Goal: Task Accomplishment & Management: Complete application form

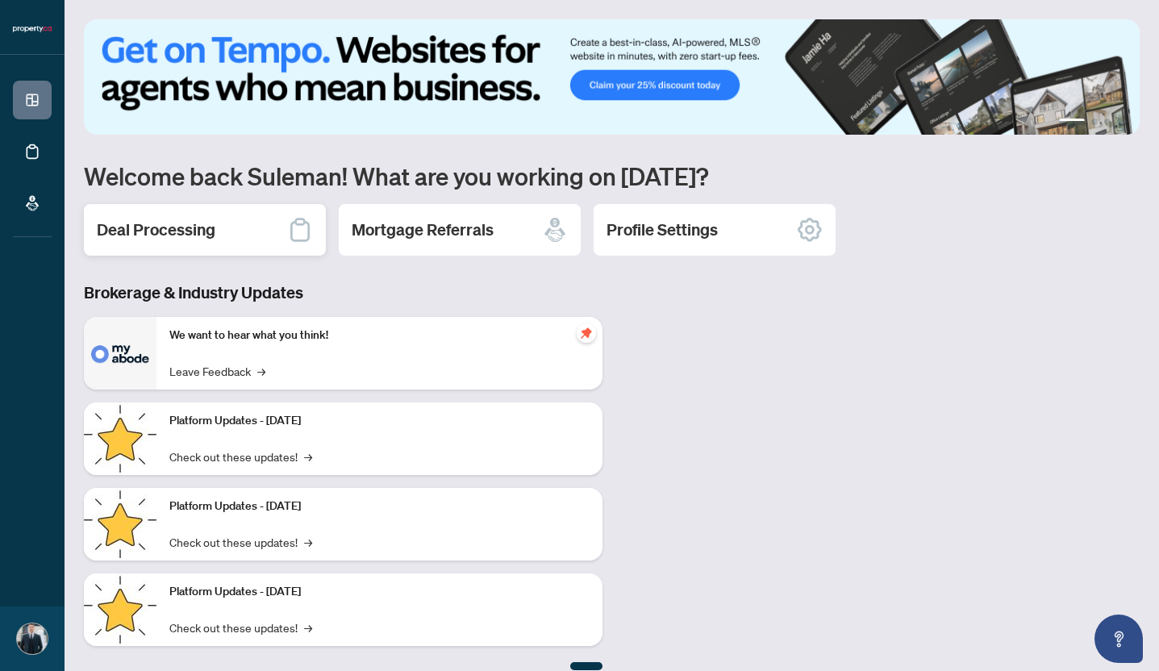
click at [200, 242] on div "Deal Processing" at bounding box center [205, 230] width 242 height 52
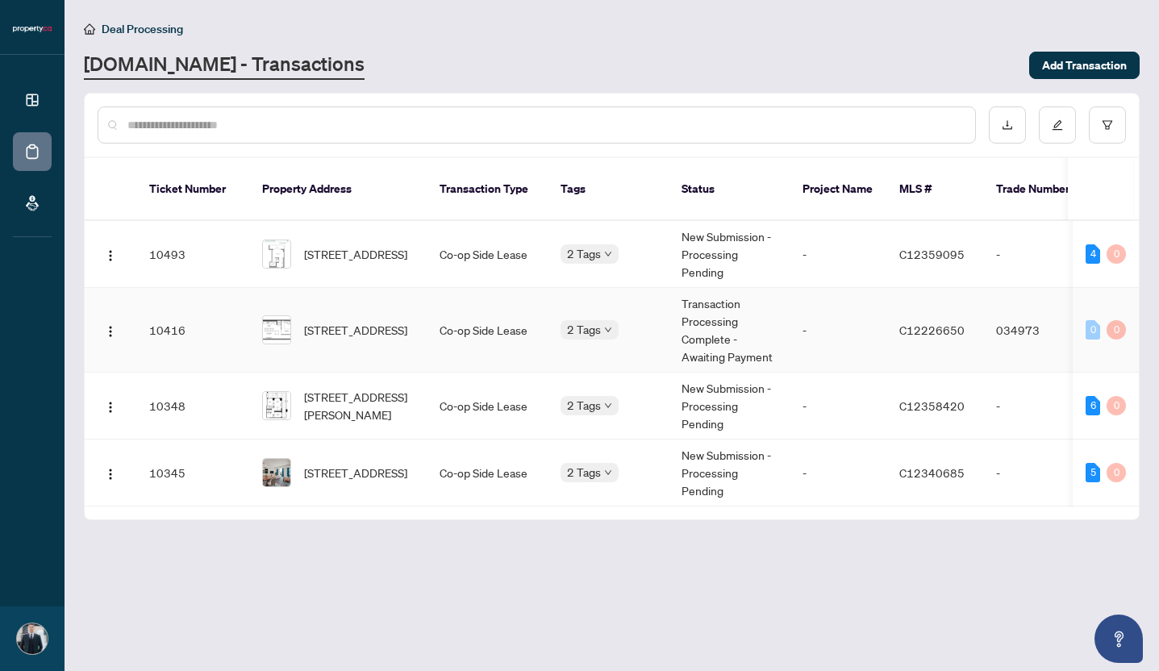
click at [713, 309] on td "Transaction Processing Complete - Awaiting Payment" at bounding box center [728, 330] width 121 height 85
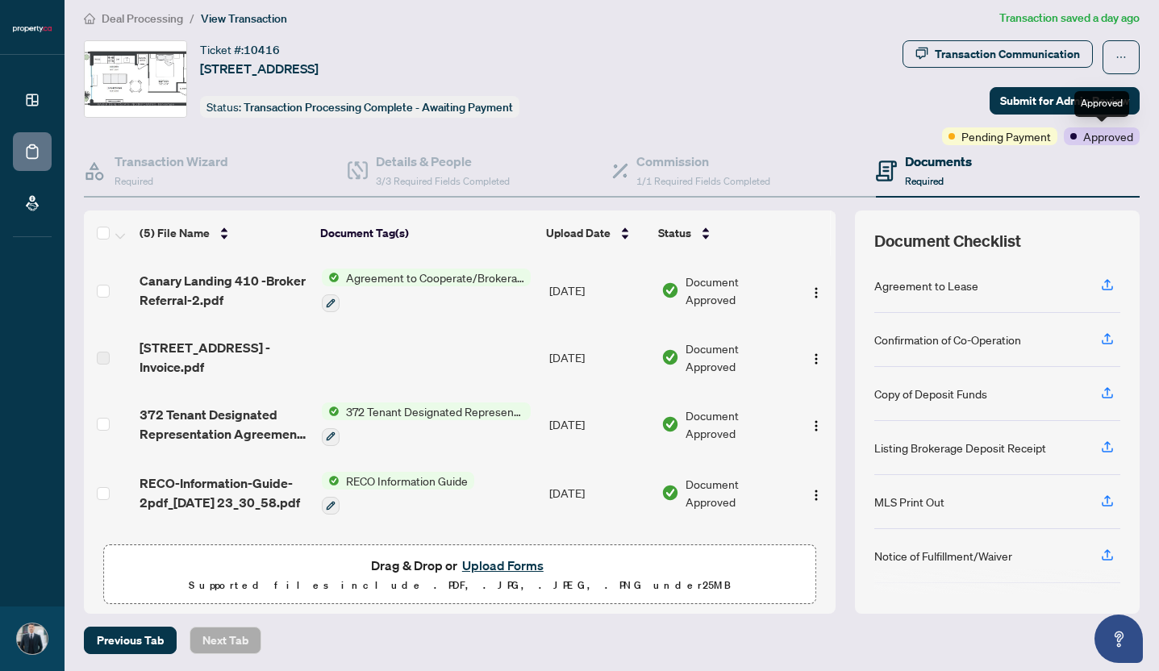
click at [1074, 135] on span at bounding box center [1073, 136] width 6 height 6
click at [1004, 63] on div "Transaction Communication" at bounding box center [1006, 54] width 145 height 26
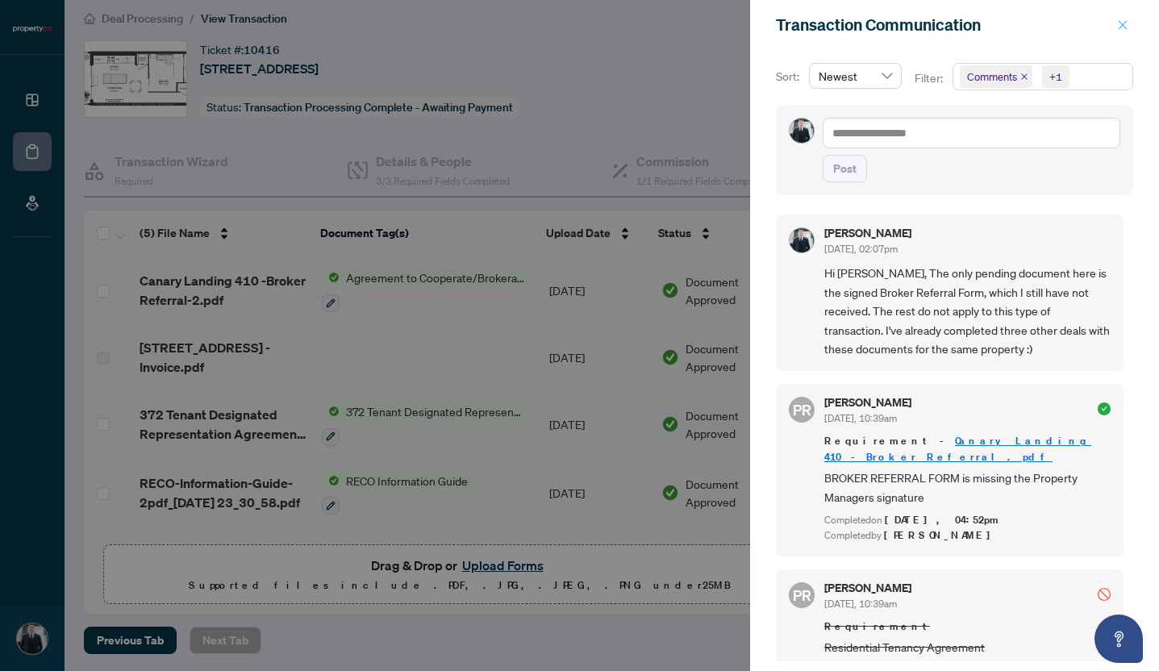
click at [1127, 23] on icon "close" at bounding box center [1122, 24] width 11 height 11
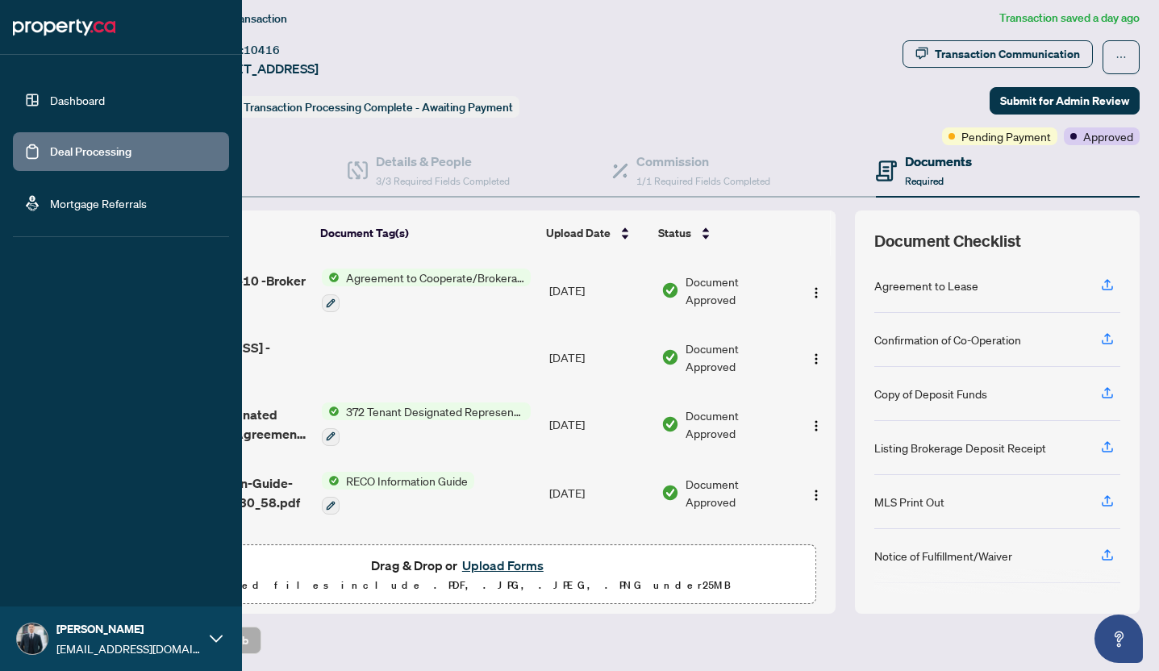
click at [62, 100] on link "Dashboard" at bounding box center [77, 100] width 55 height 15
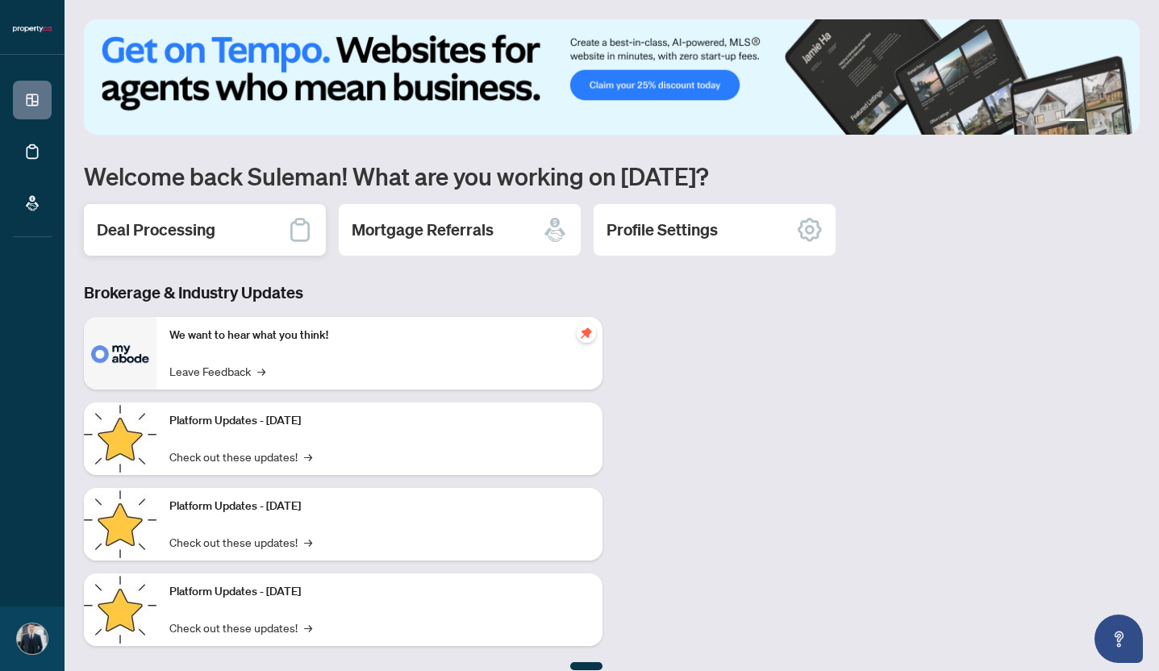
click at [299, 235] on icon at bounding box center [300, 230] width 26 height 26
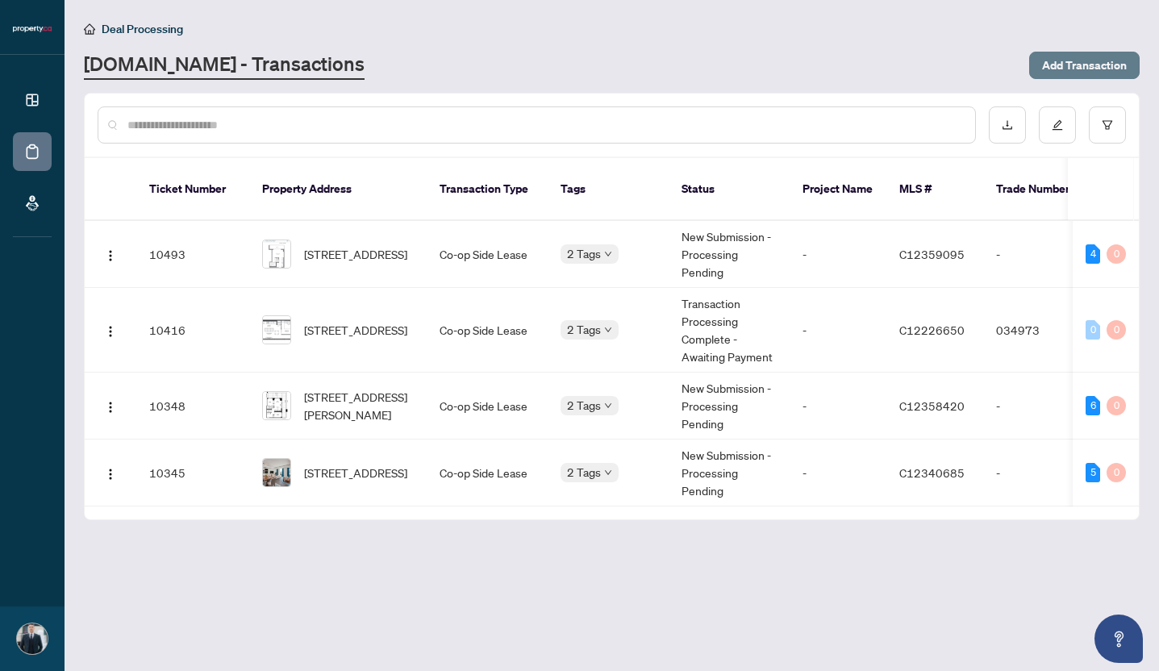
click at [1062, 68] on span "Add Transaction" at bounding box center [1084, 65] width 85 height 26
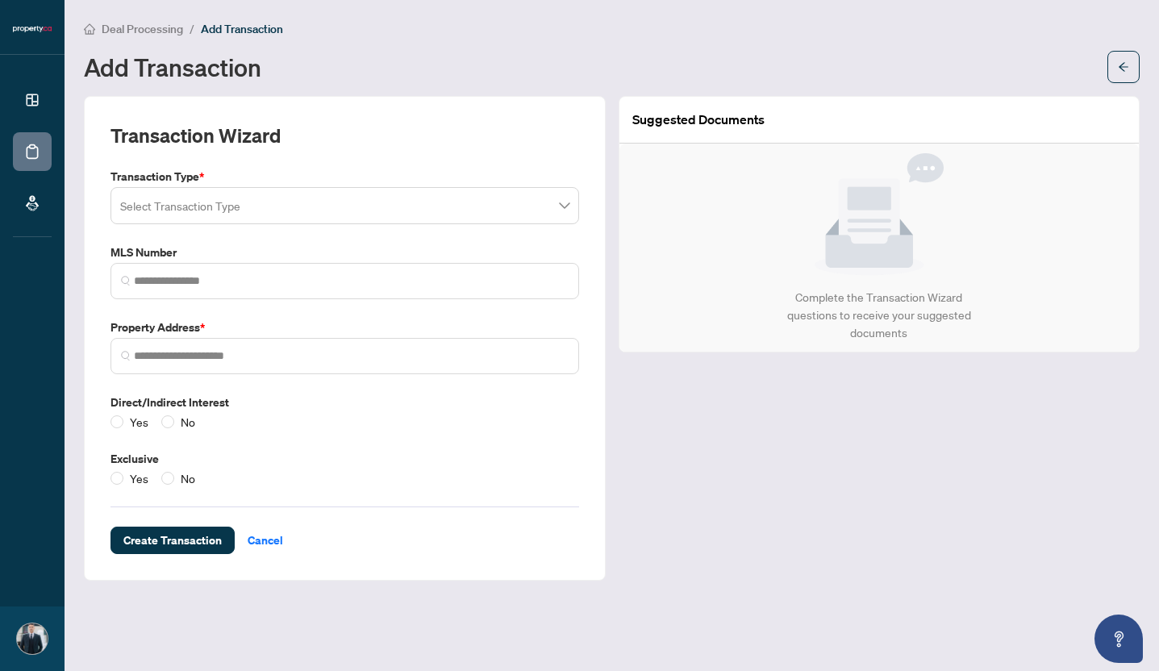
click at [399, 194] on input "search" at bounding box center [337, 207] width 435 height 35
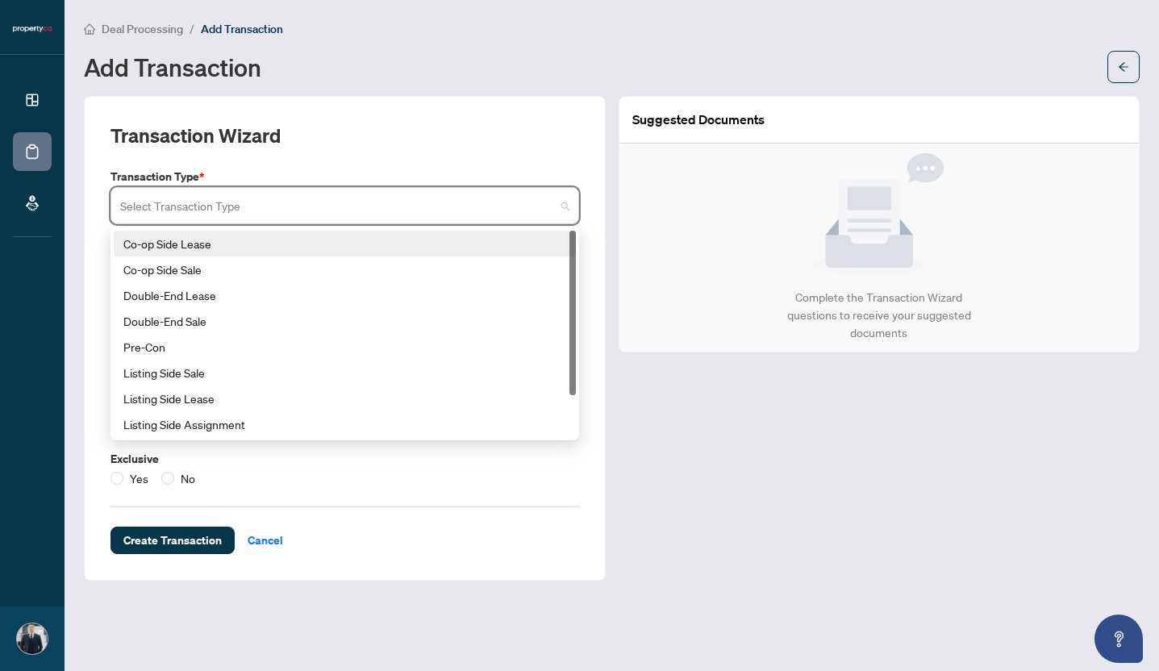
click at [309, 243] on div "Co-op Side Lease" at bounding box center [344, 244] width 443 height 18
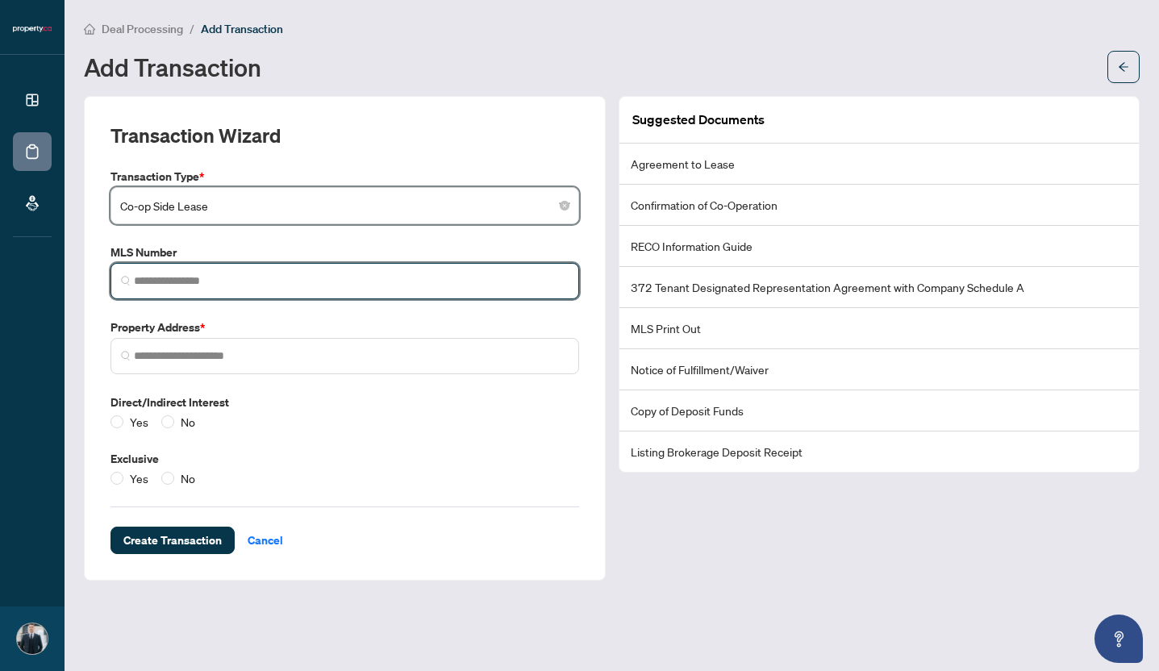
click at [243, 275] on input "search" at bounding box center [351, 280] width 435 height 17
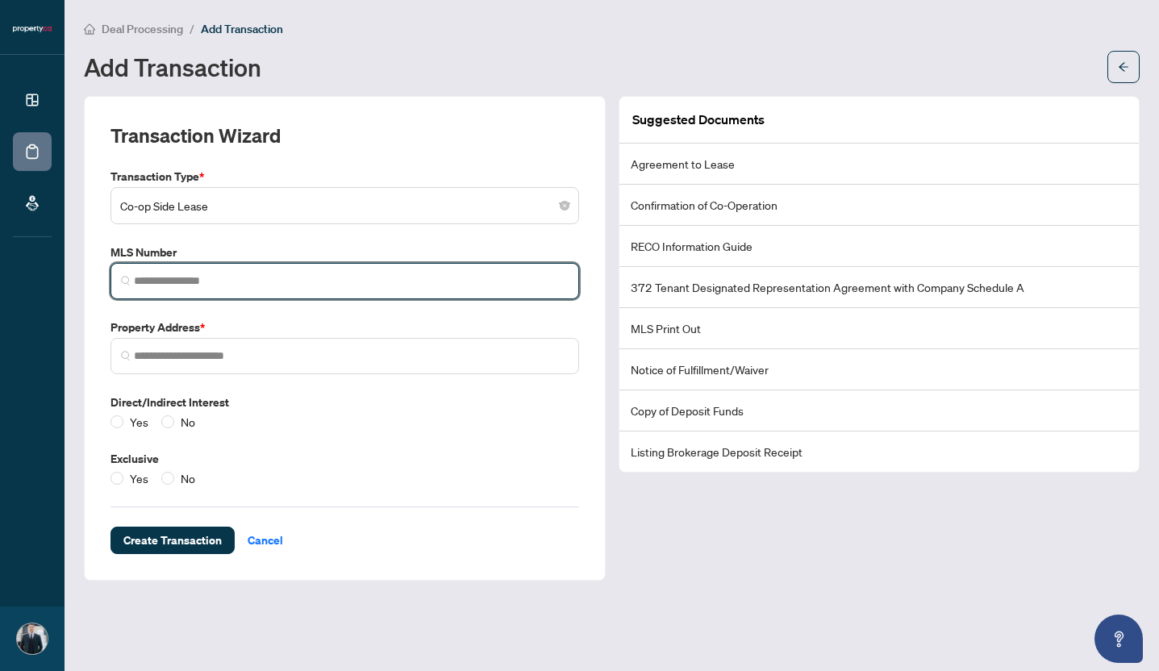
paste input "*********"
type input "*********"
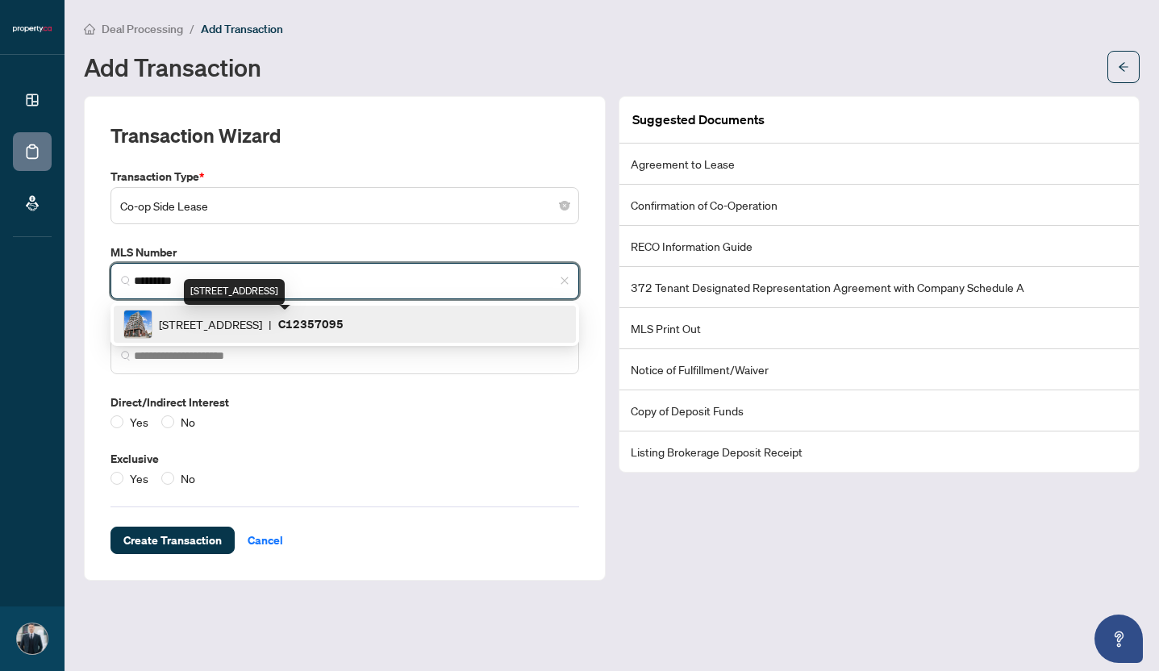
click at [243, 328] on span "[STREET_ADDRESS]" at bounding box center [210, 324] width 103 height 18
type input "**********"
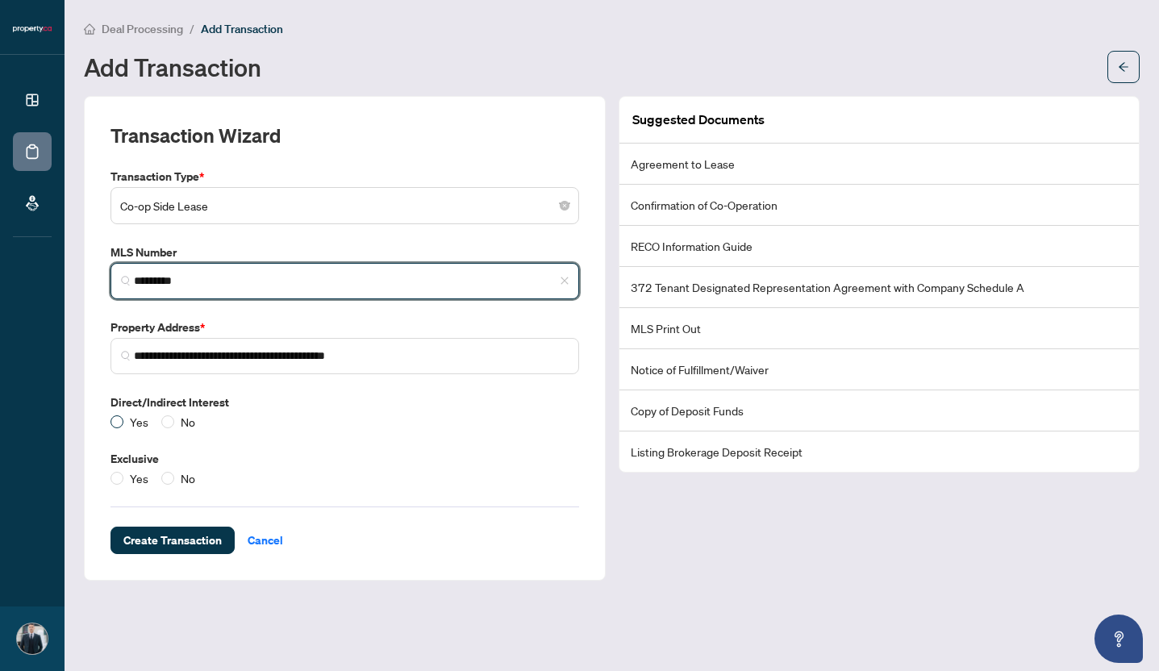
type input "*********"
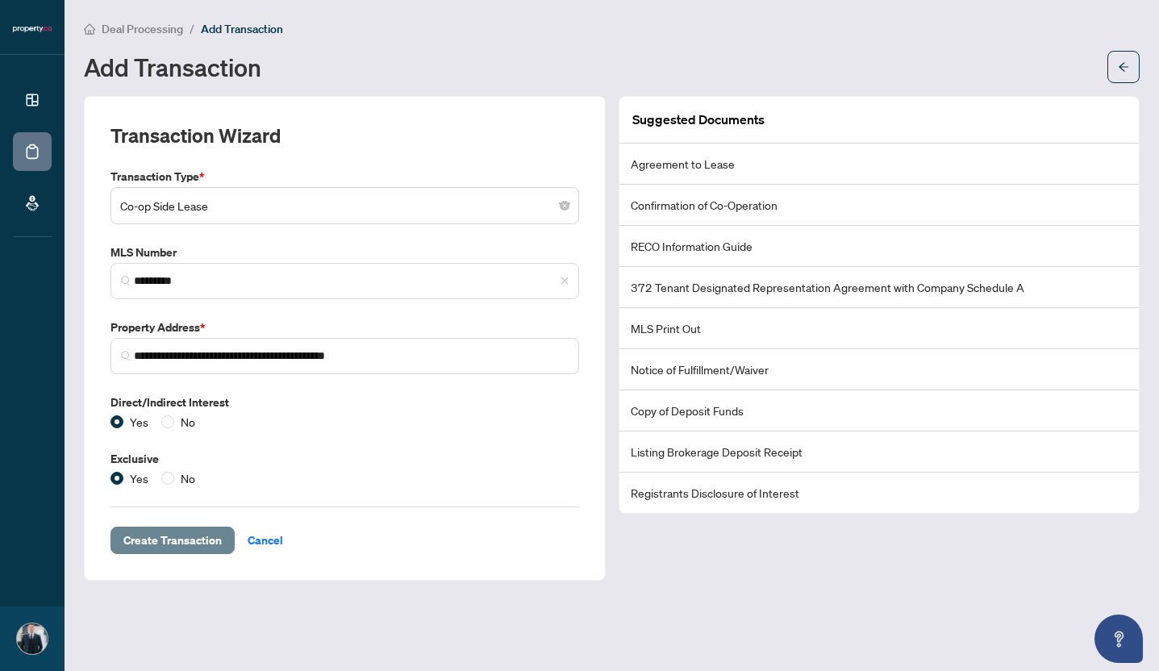
click at [162, 538] on span "Create Transaction" at bounding box center [172, 540] width 98 height 26
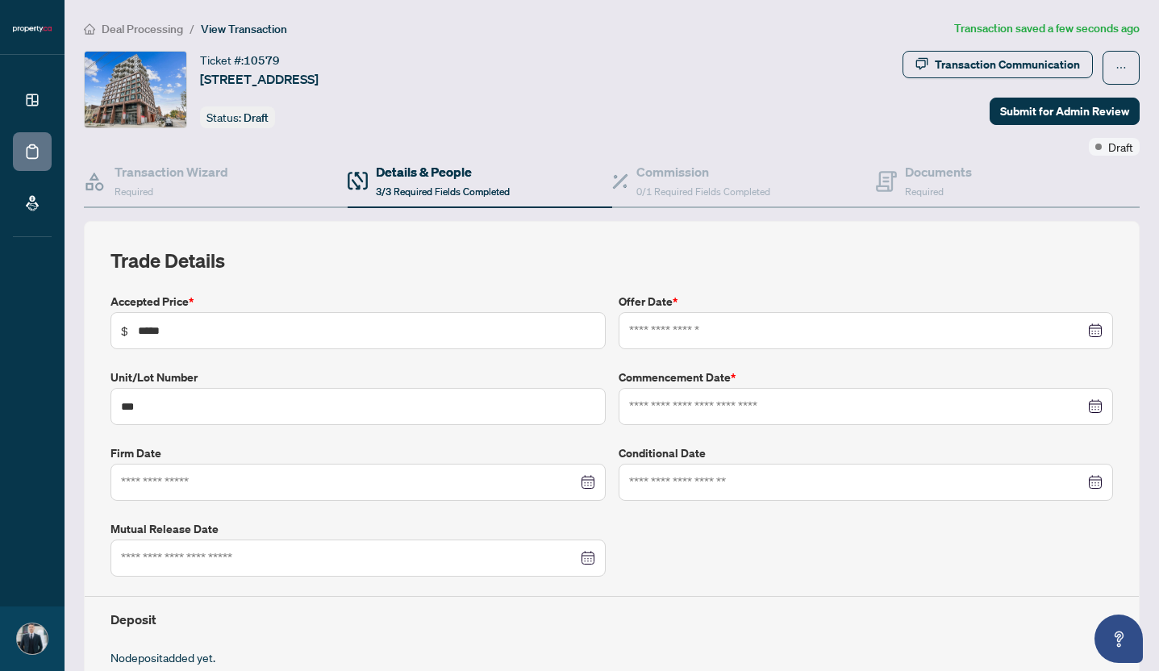
type input "**********"
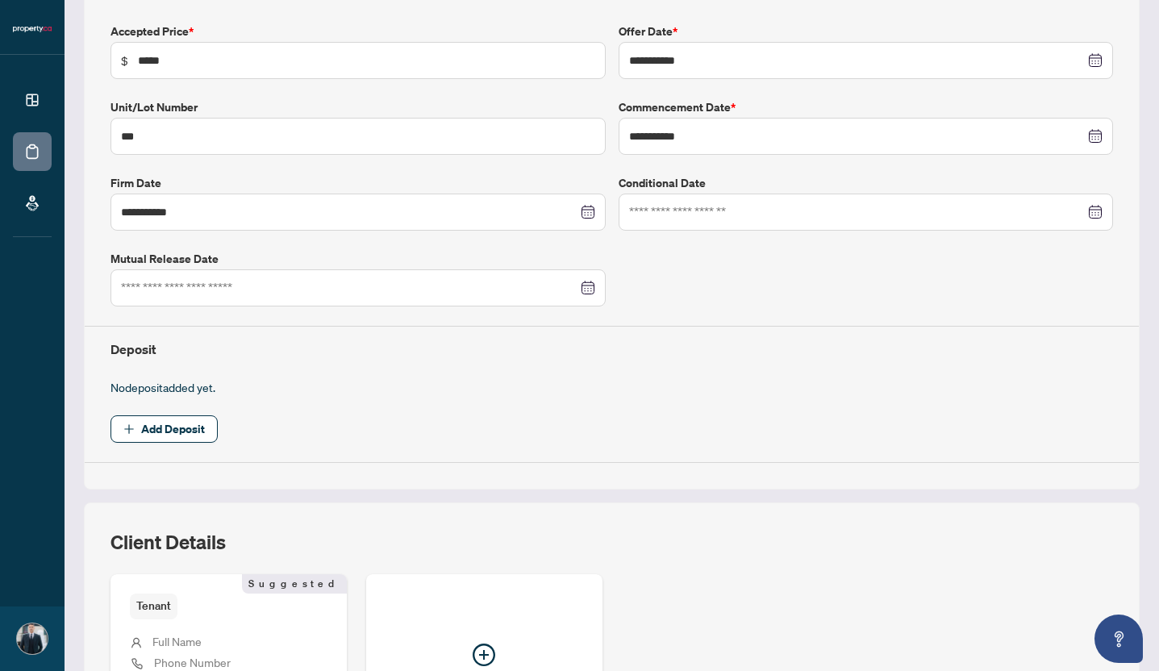
scroll to position [273, 0]
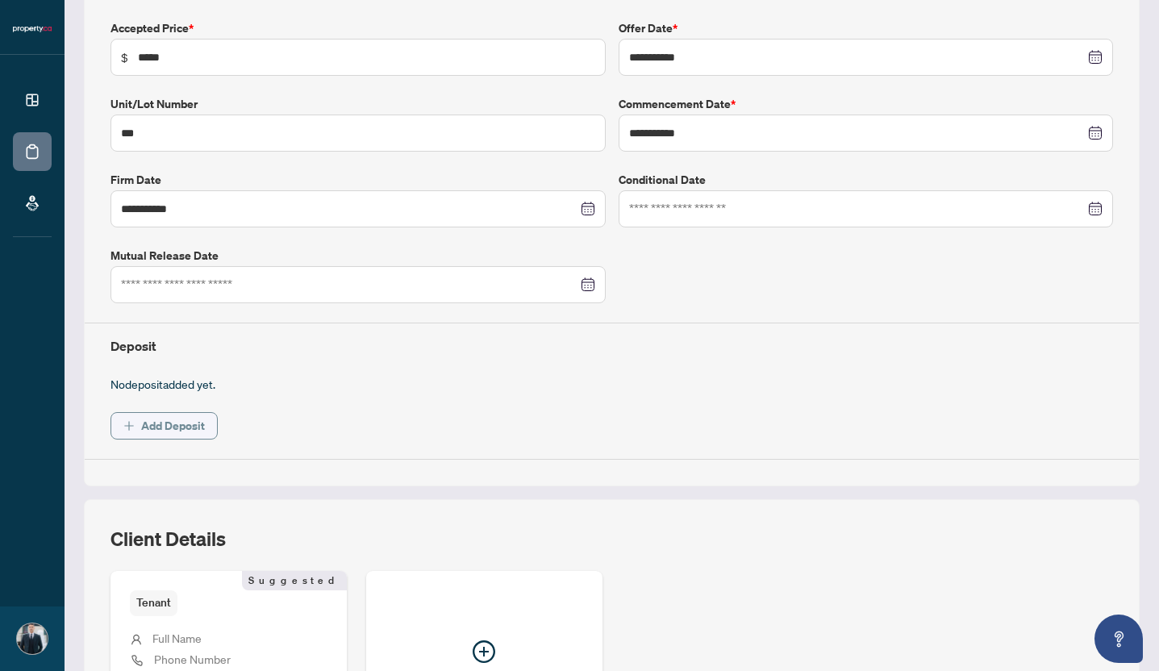
click at [181, 422] on span "Add Deposit" at bounding box center [173, 426] width 64 height 26
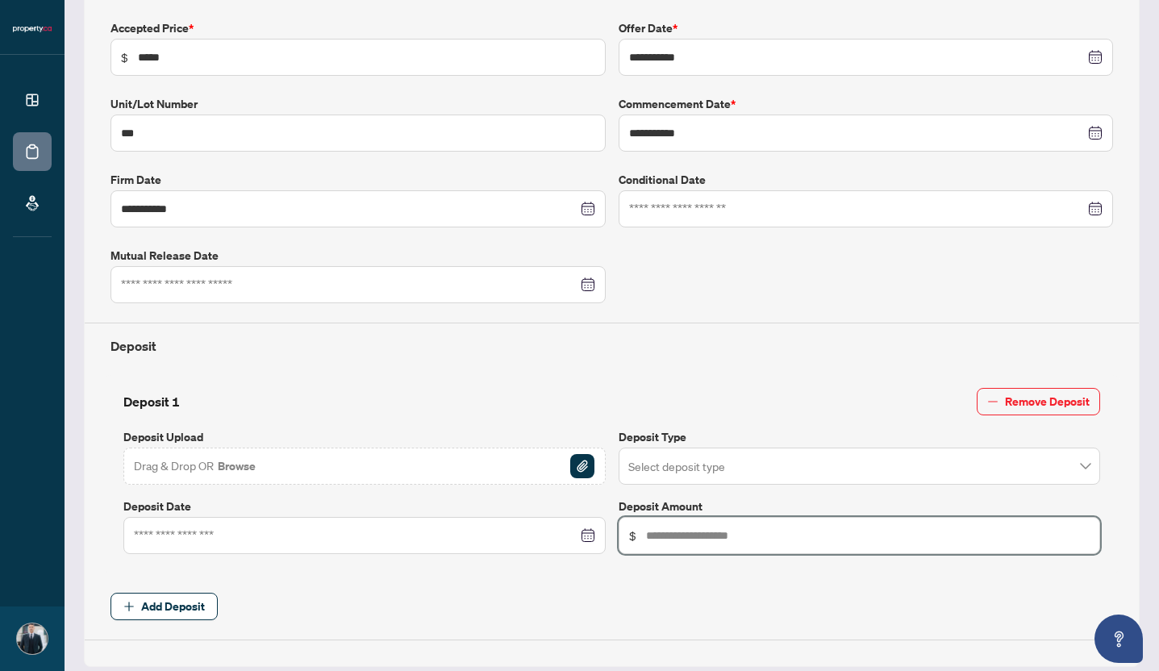
click at [661, 535] on input "text" at bounding box center [868, 535] width 444 height 18
type input "*****"
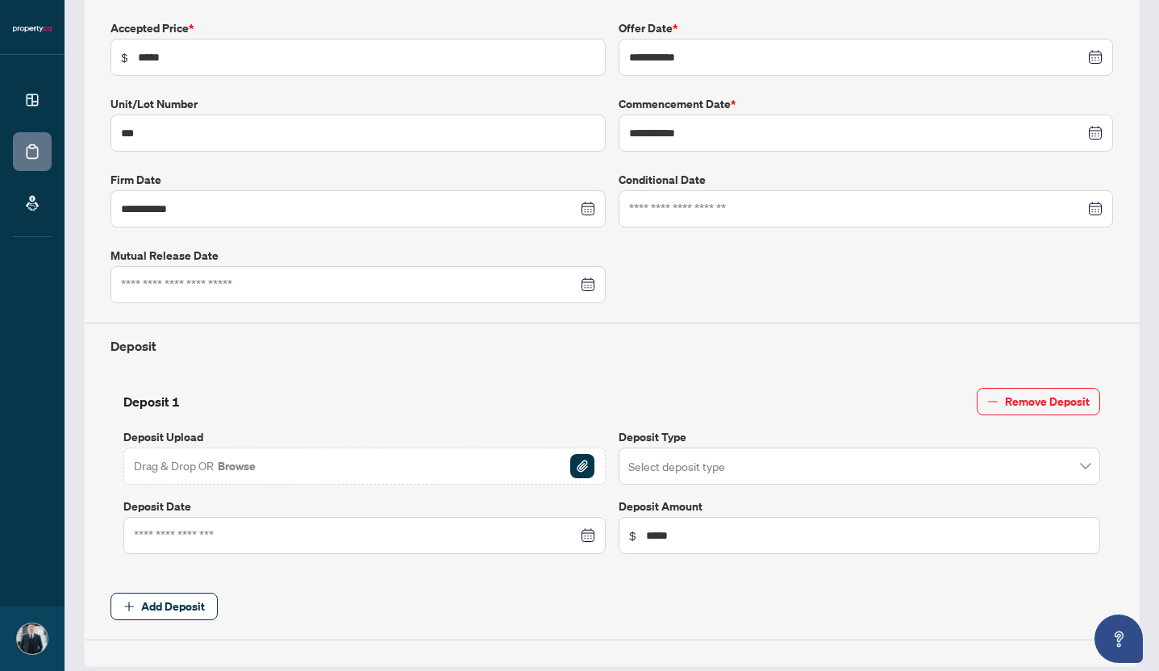
click at [684, 593] on span "Add Deposit" at bounding box center [611, 606] width 1002 height 27
click at [583, 531] on div at bounding box center [364, 535] width 461 height 18
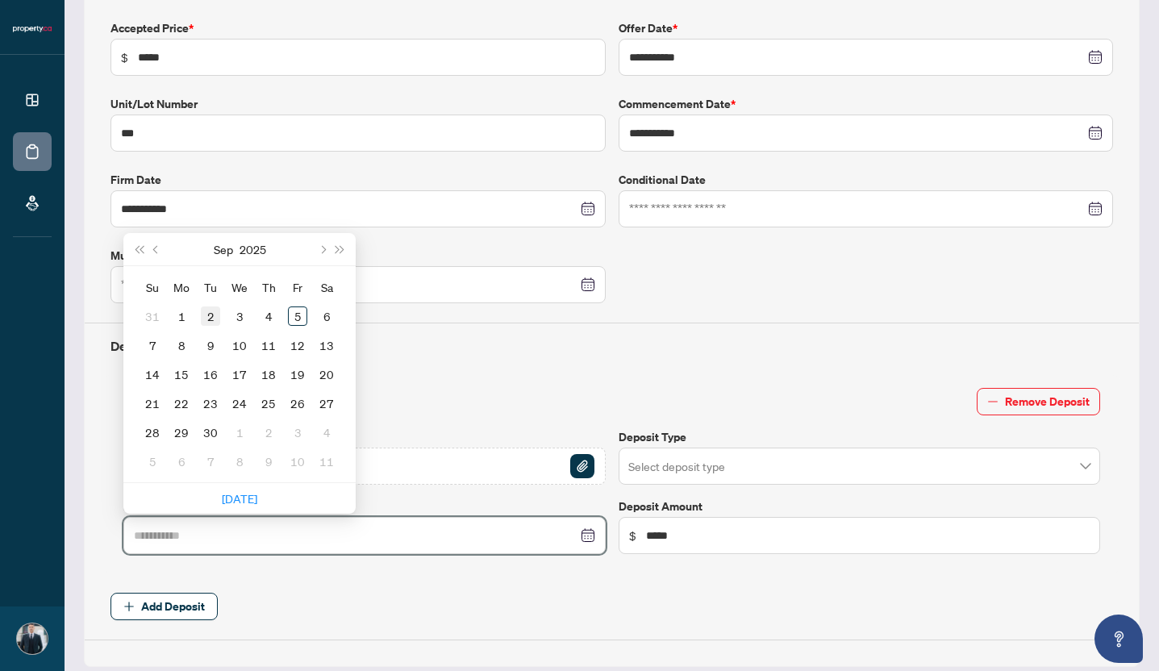
type input "**********"
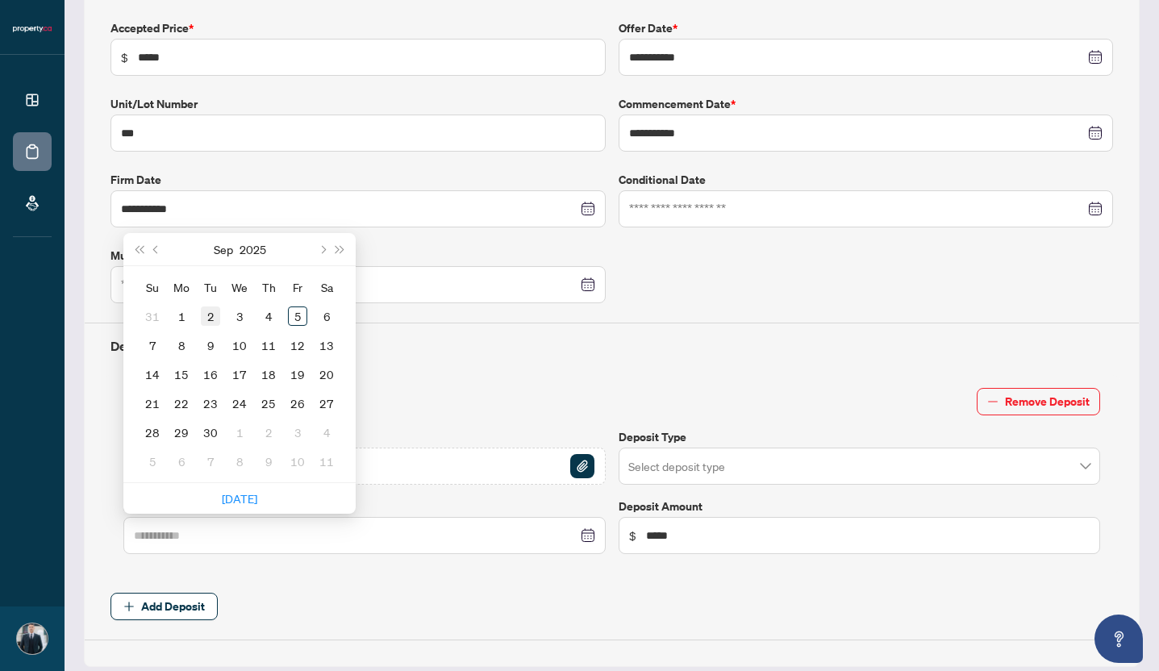
click at [214, 319] on div "2" at bounding box center [210, 315] width 19 height 19
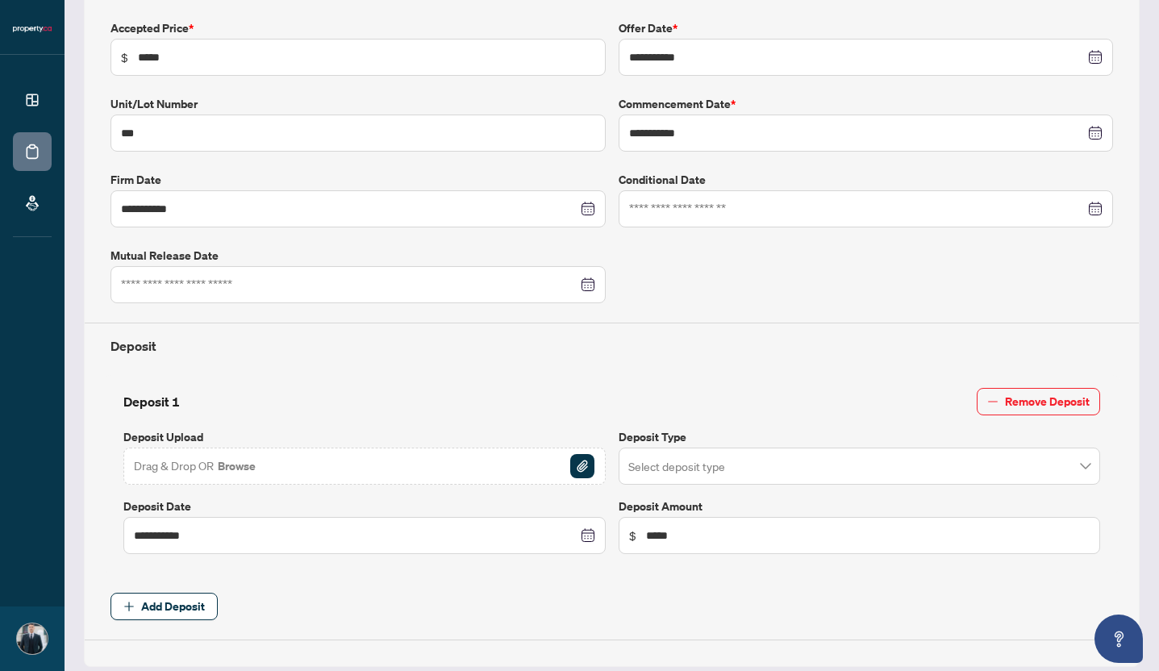
click at [398, 564] on div "**********" at bounding box center [611, 474] width 1015 height 198
click at [583, 466] on img "button" at bounding box center [582, 466] width 24 height 24
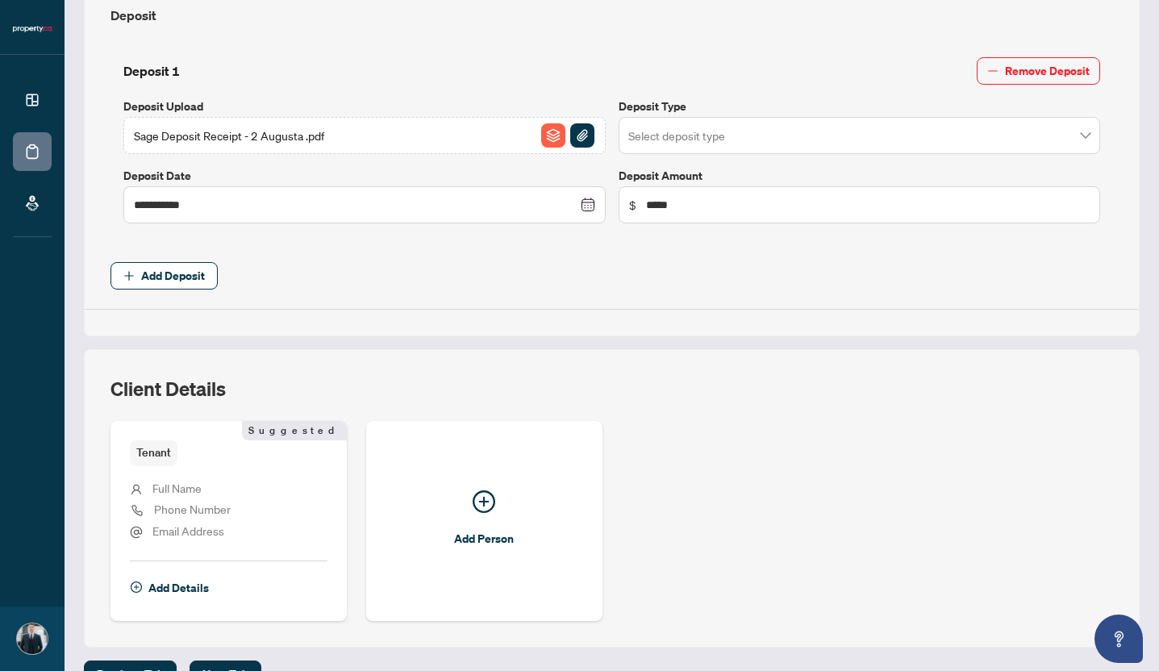
scroll to position [639, 0]
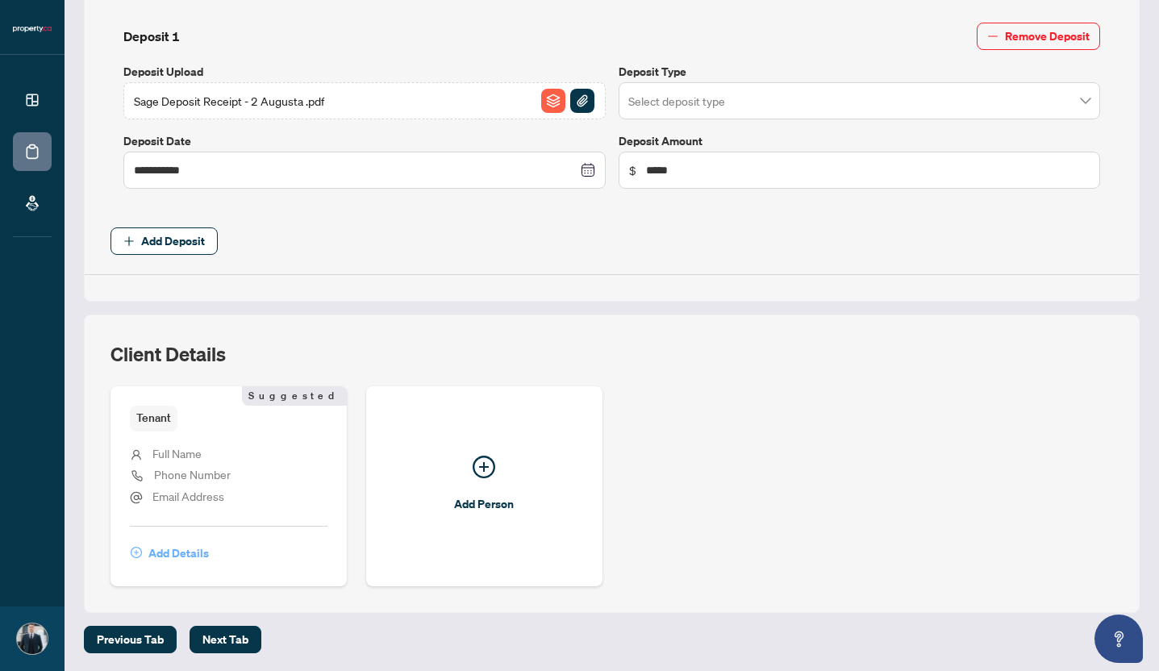
click at [174, 551] on span "Add Details" at bounding box center [178, 553] width 60 height 26
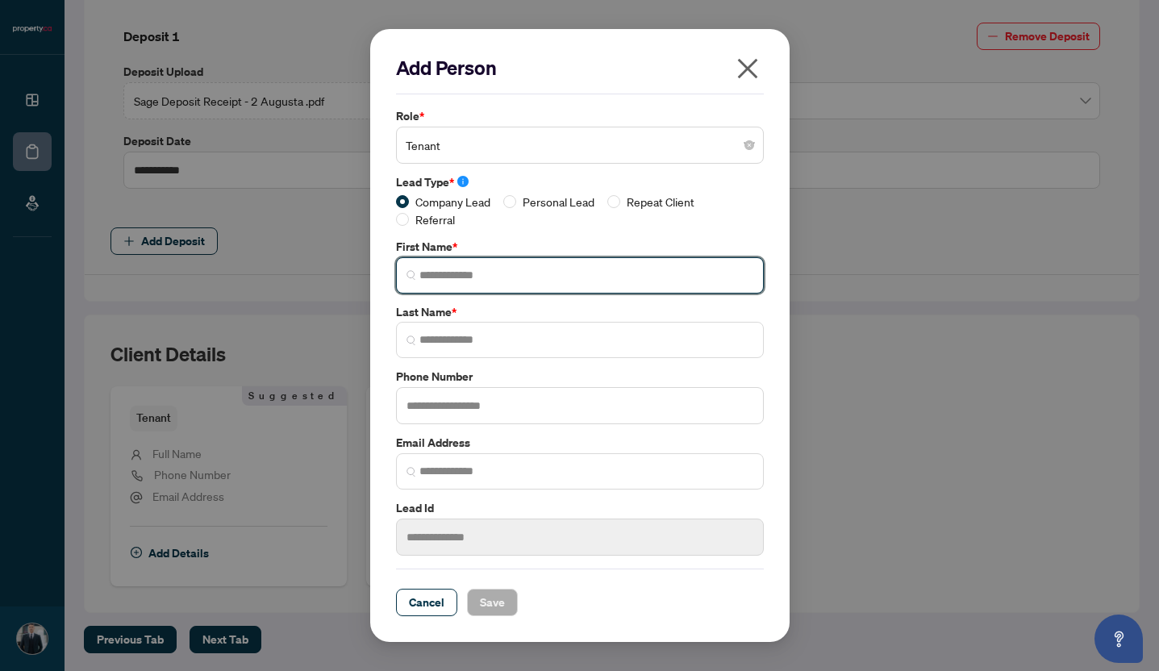
click at [460, 276] on input "search" at bounding box center [586, 275] width 334 height 17
click at [434, 286] on span "**" at bounding box center [580, 275] width 368 height 36
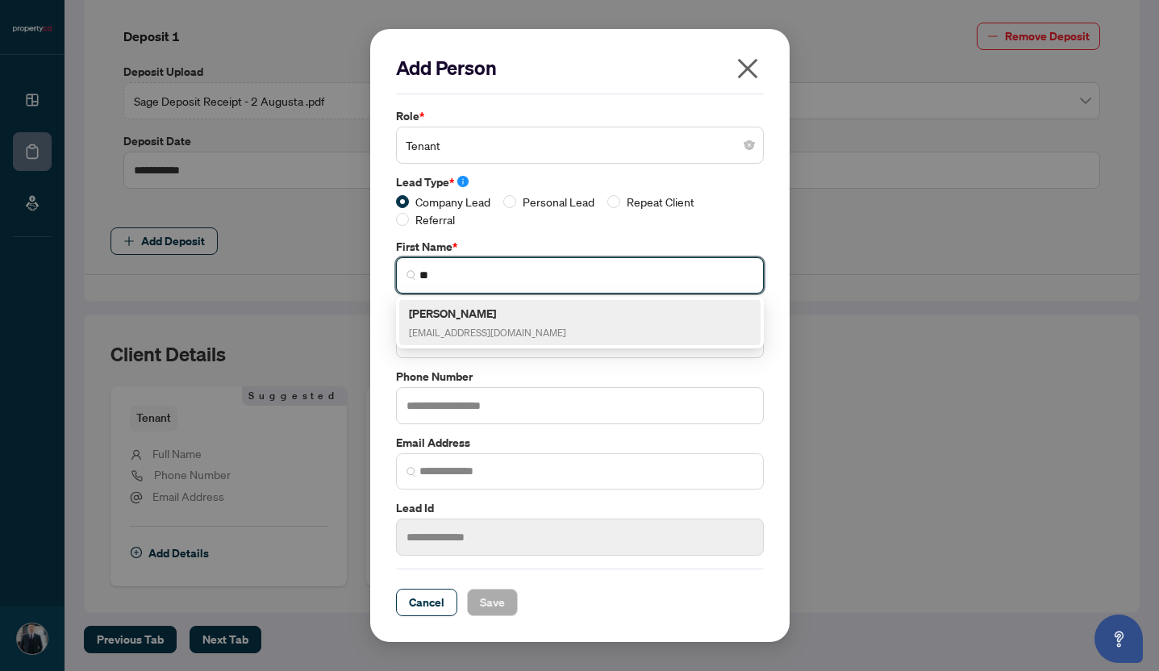
click at [439, 315] on h5 "[PERSON_NAME]" at bounding box center [487, 313] width 157 height 19
type input "**"
type input "****"
type input "**********"
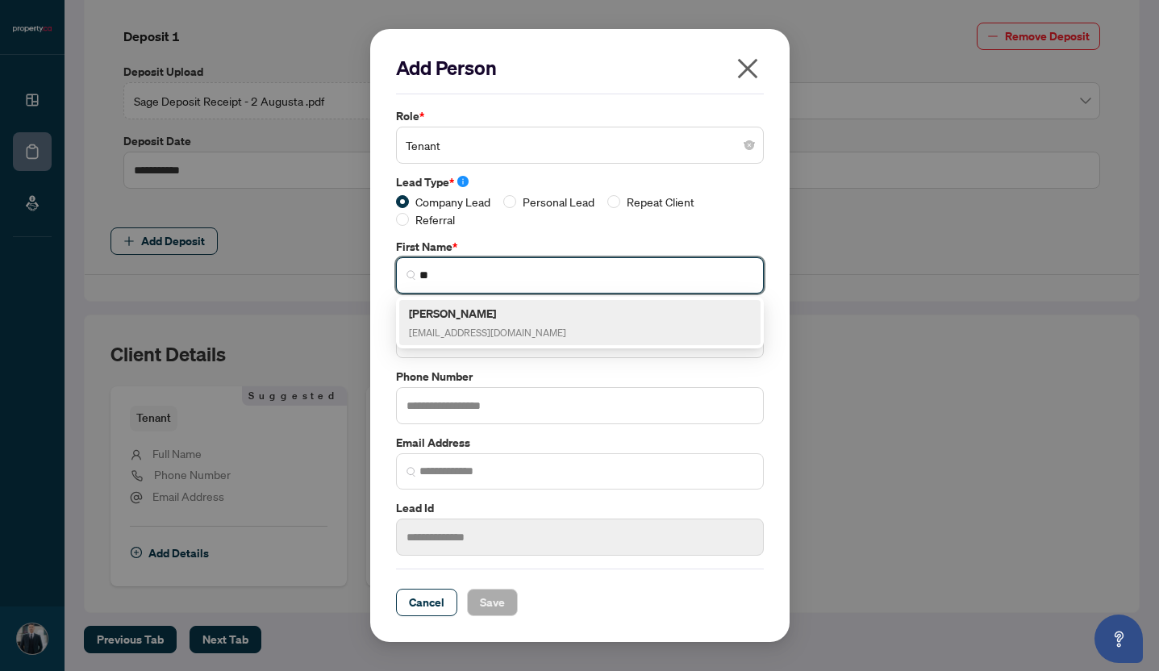
type input "*******"
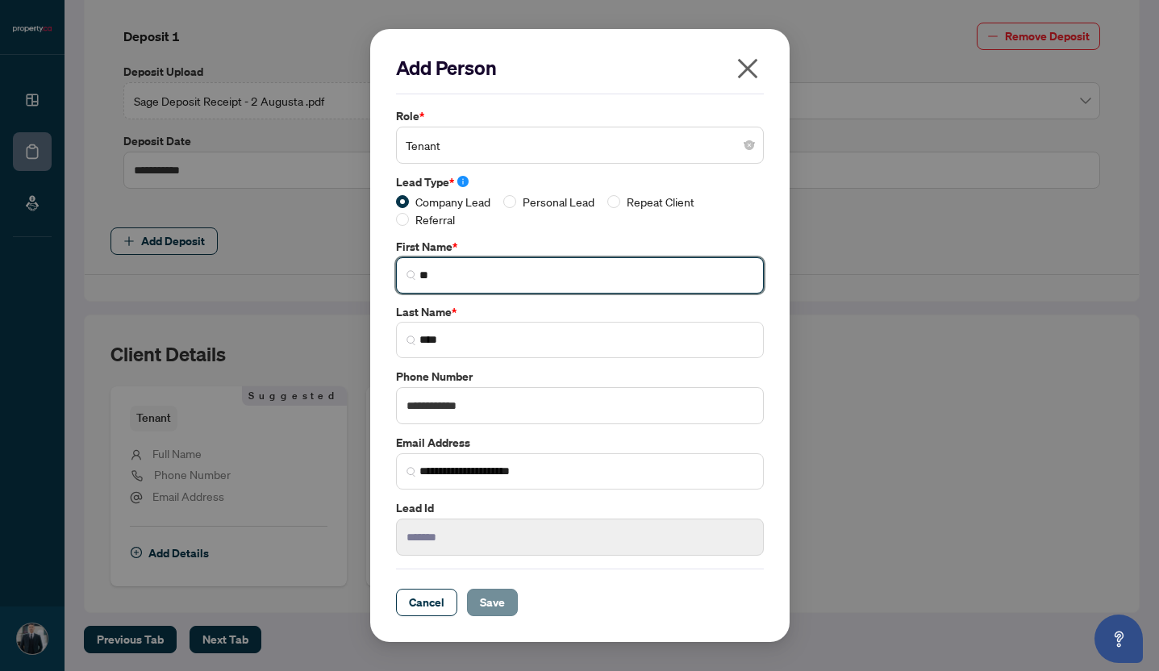
type input "**"
click at [497, 603] on span "Save" at bounding box center [492, 602] width 25 height 26
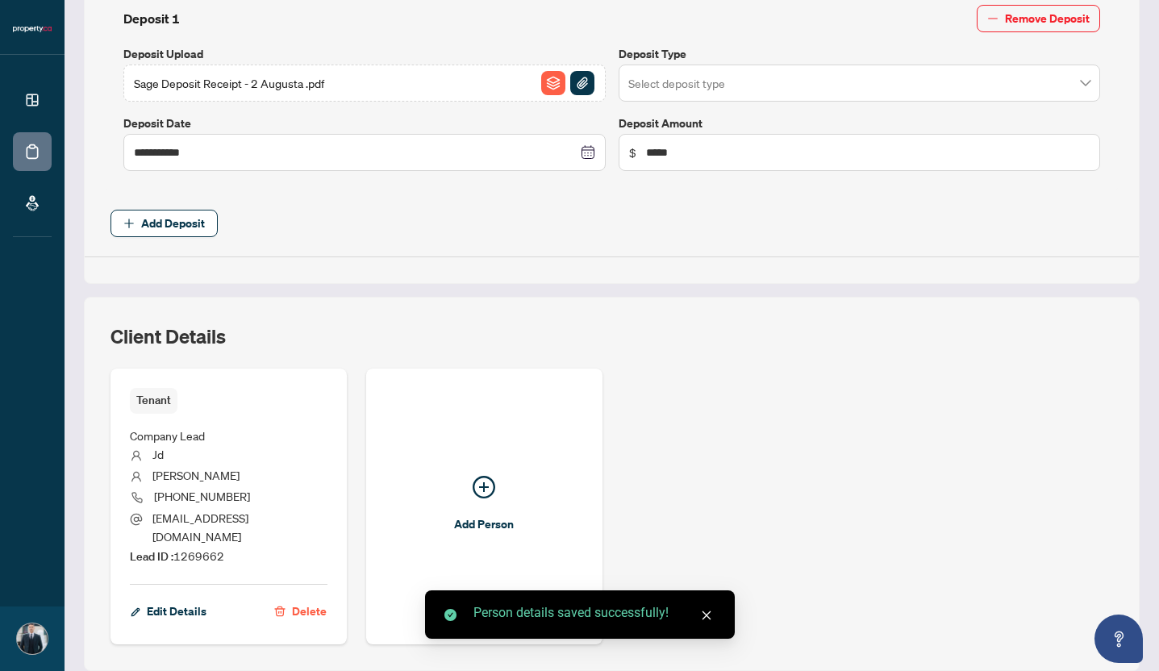
scroll to position [697, 0]
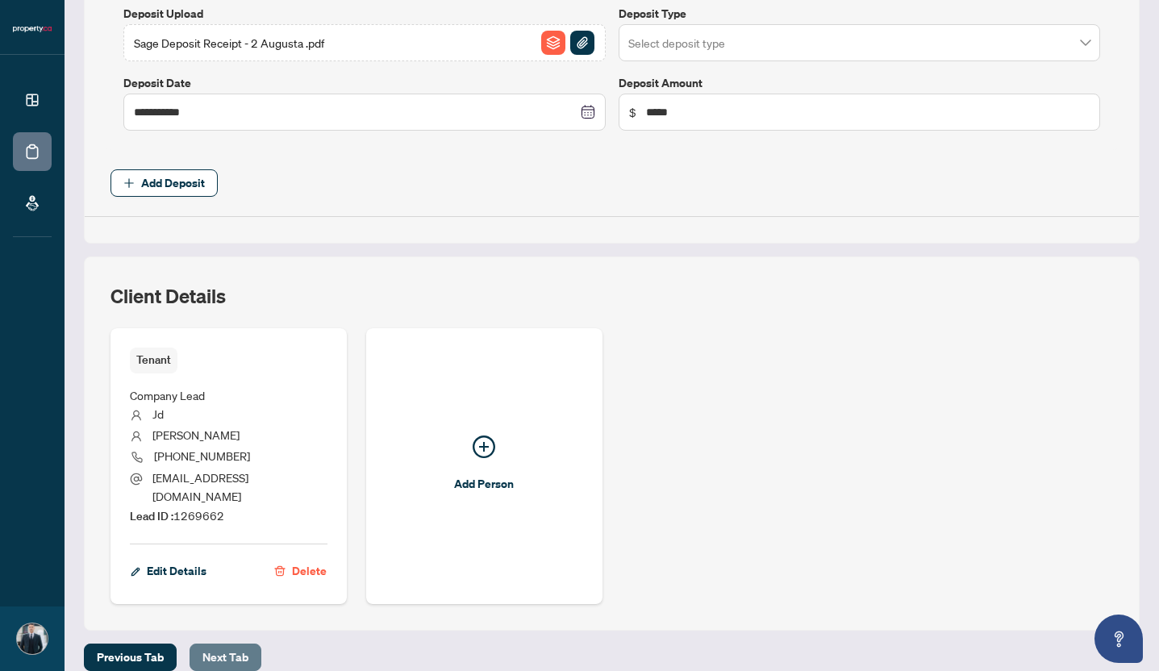
click at [243, 644] on span "Next Tab" at bounding box center [225, 657] width 46 height 26
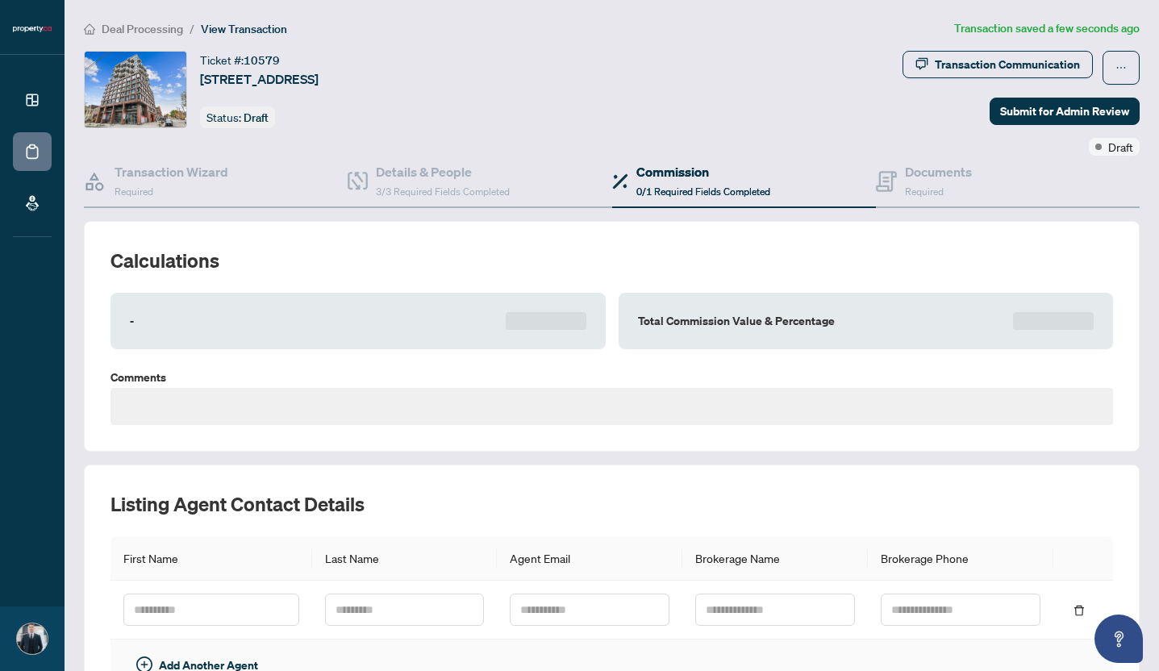
type textarea "**********"
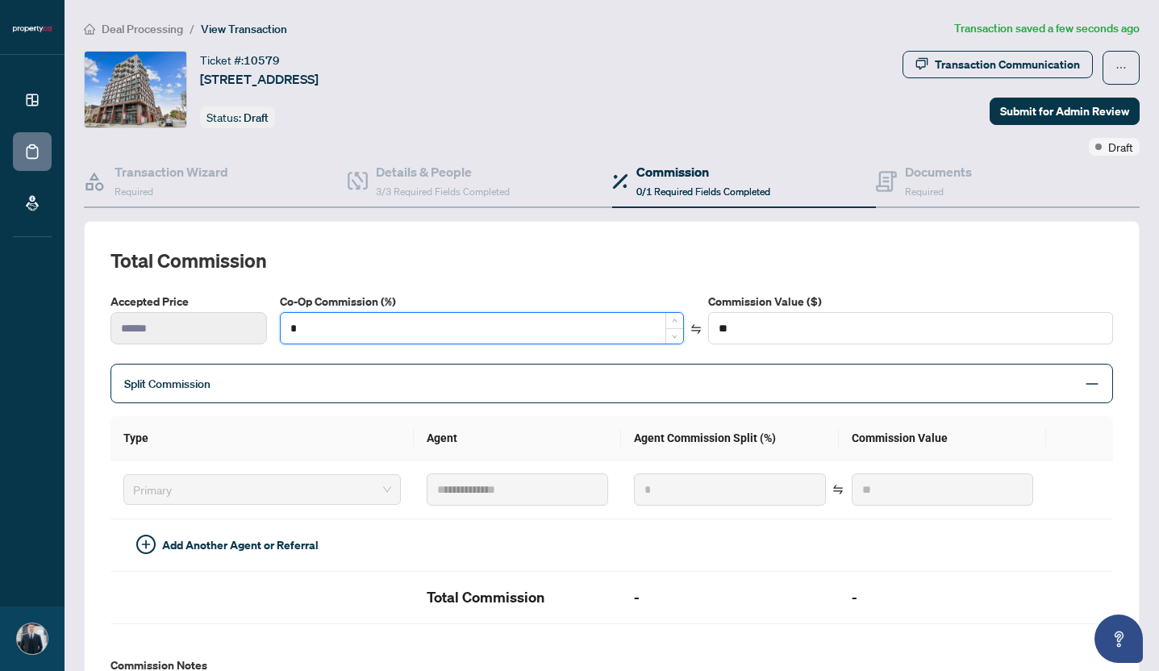
click at [397, 340] on input "*" at bounding box center [482, 328] width 403 height 31
type input "*"
type input "****"
type input "**"
type input "******"
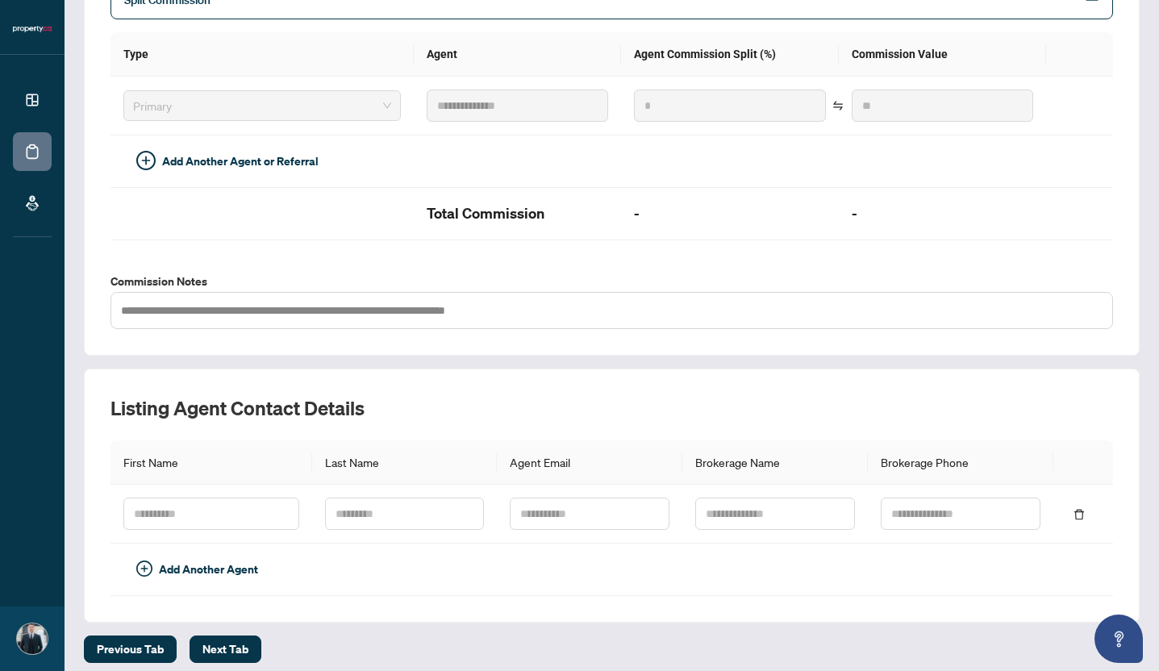
scroll to position [393, 0]
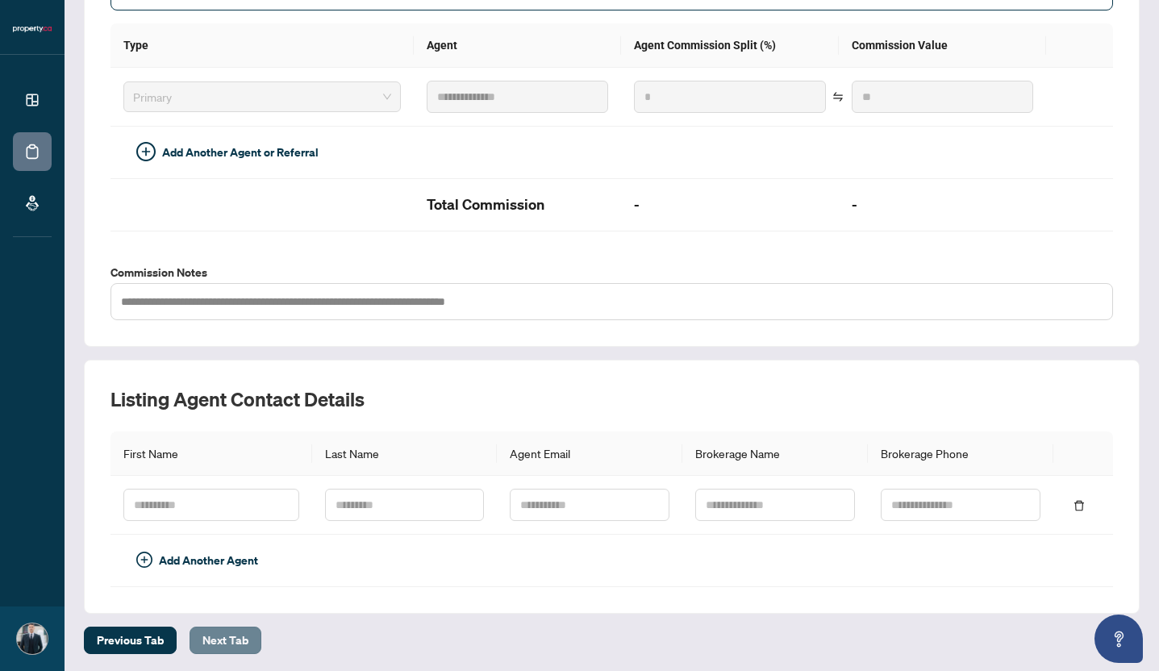
type input "**"
click at [240, 632] on span "Next Tab" at bounding box center [225, 640] width 46 height 26
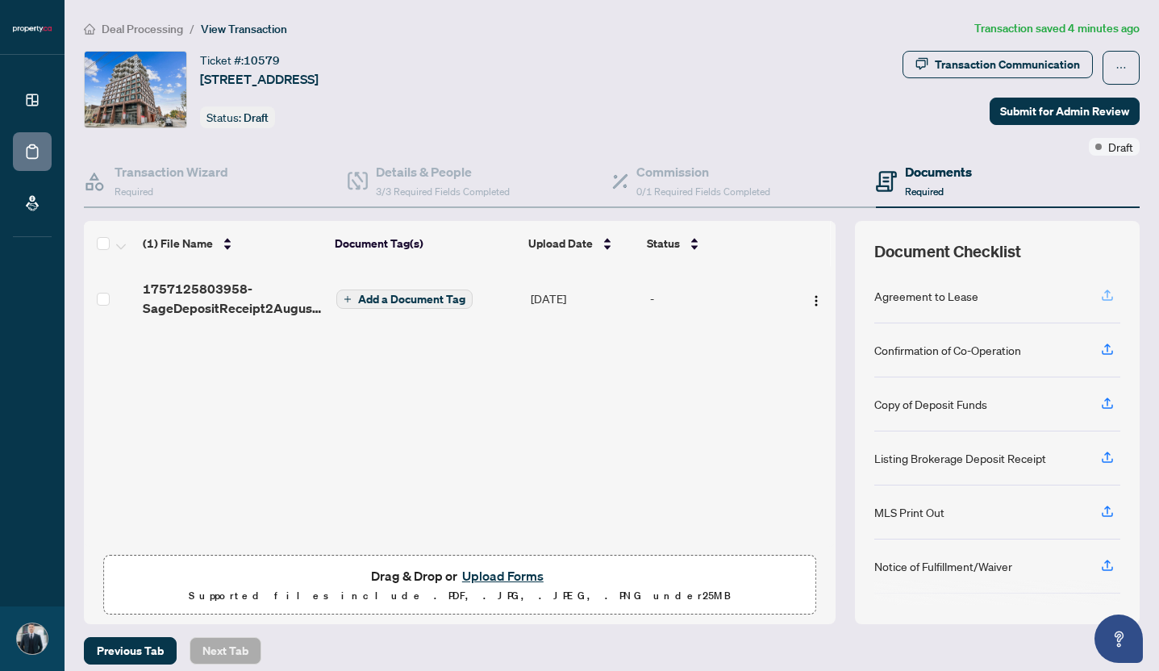
click at [1108, 293] on icon "button" at bounding box center [1107, 295] width 15 height 15
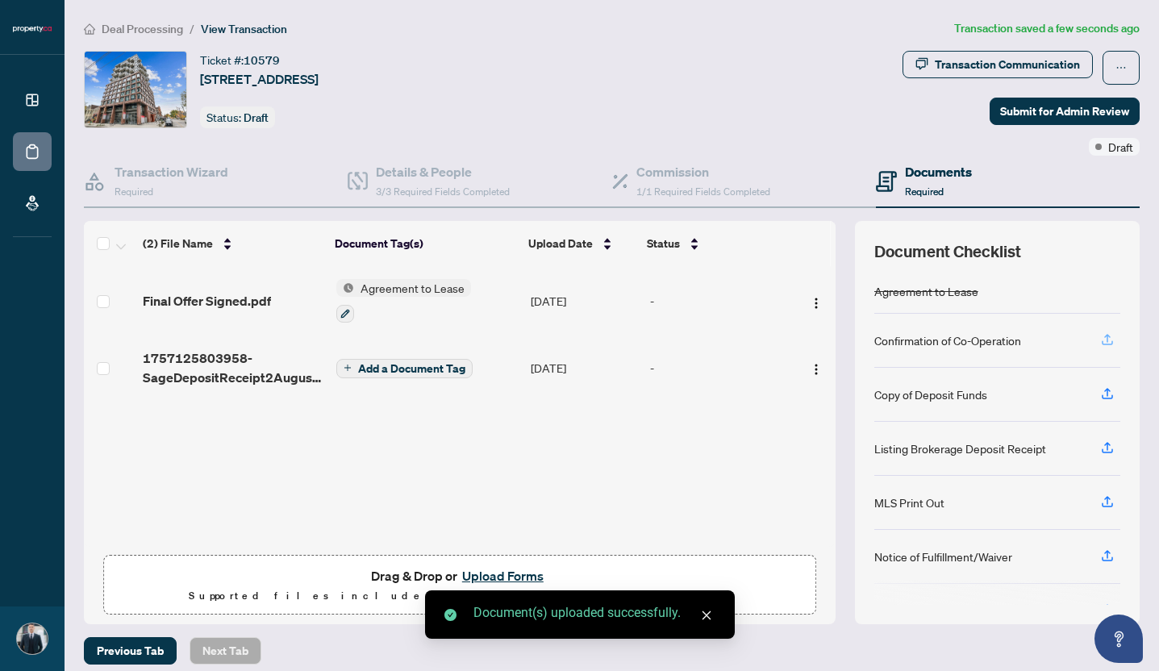
click at [1108, 340] on icon "button" at bounding box center [1107, 339] width 15 height 15
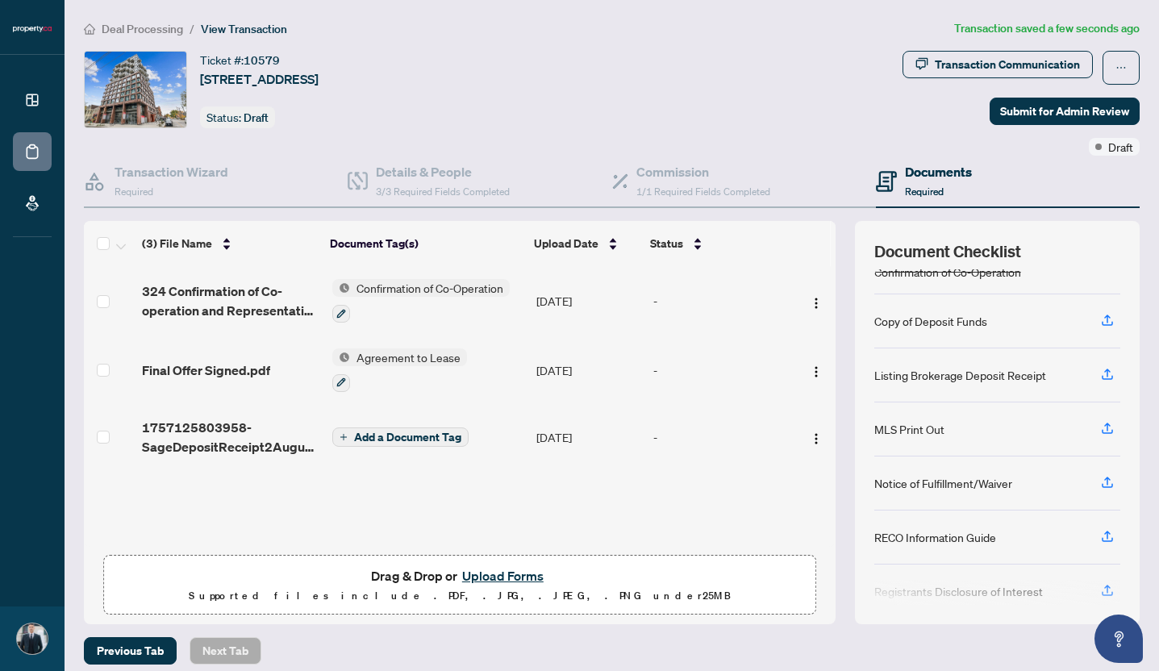
scroll to position [77, 0]
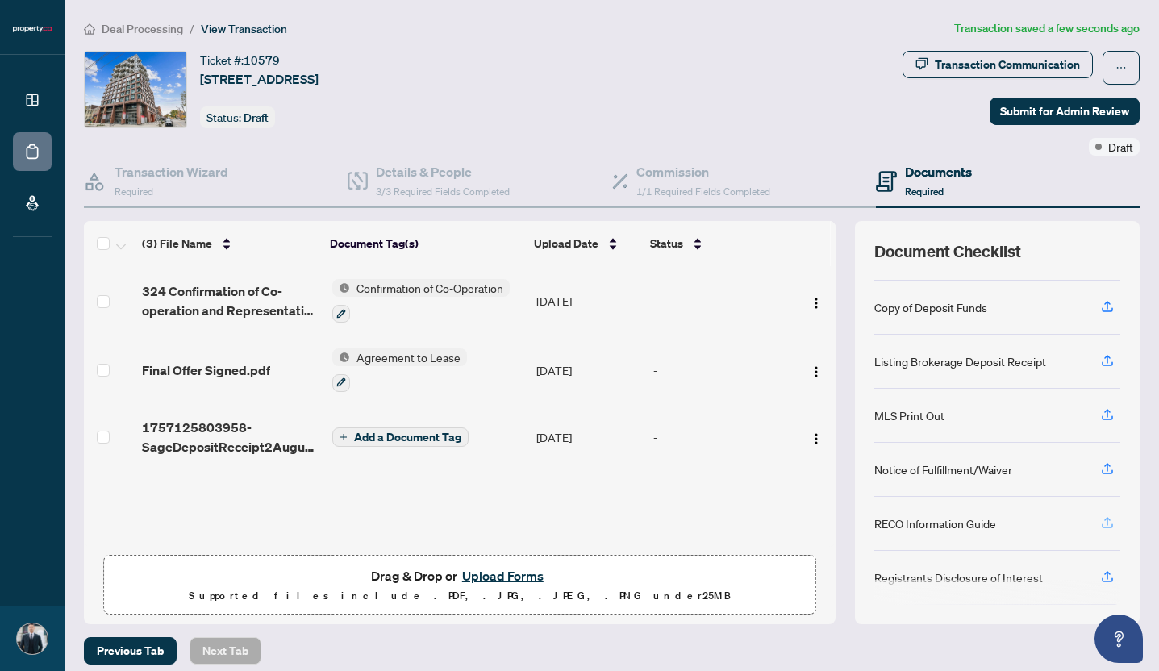
click at [1108, 520] on icon "button" at bounding box center [1107, 522] width 15 height 15
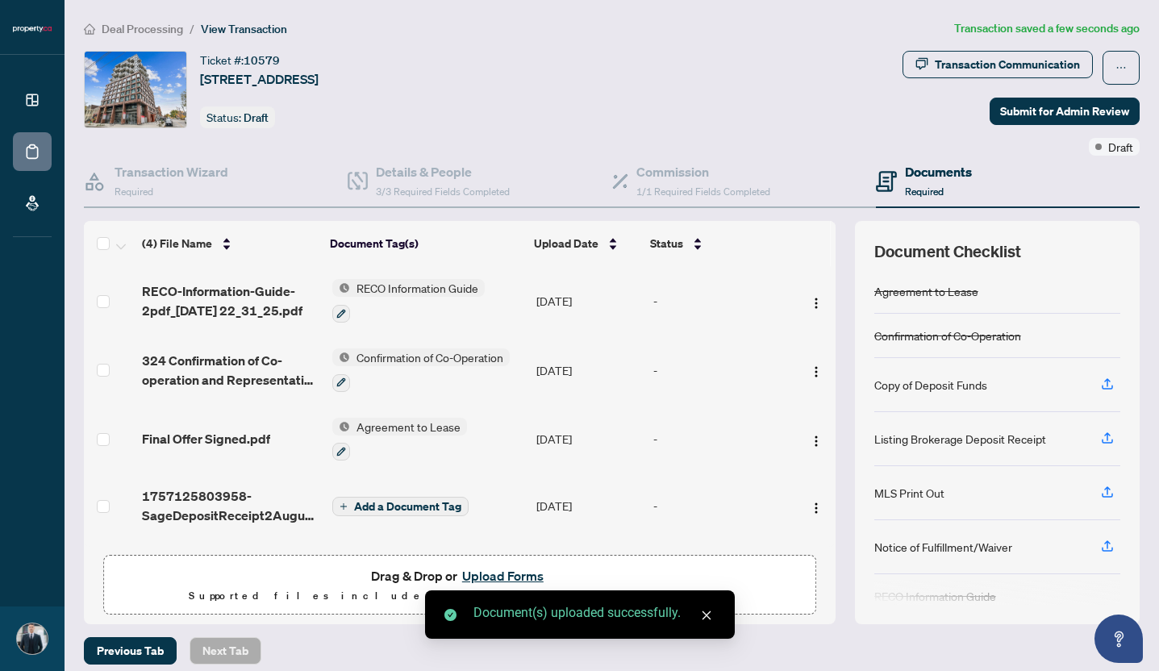
click at [489, 573] on button "Upload Forms" at bounding box center [502, 575] width 91 height 21
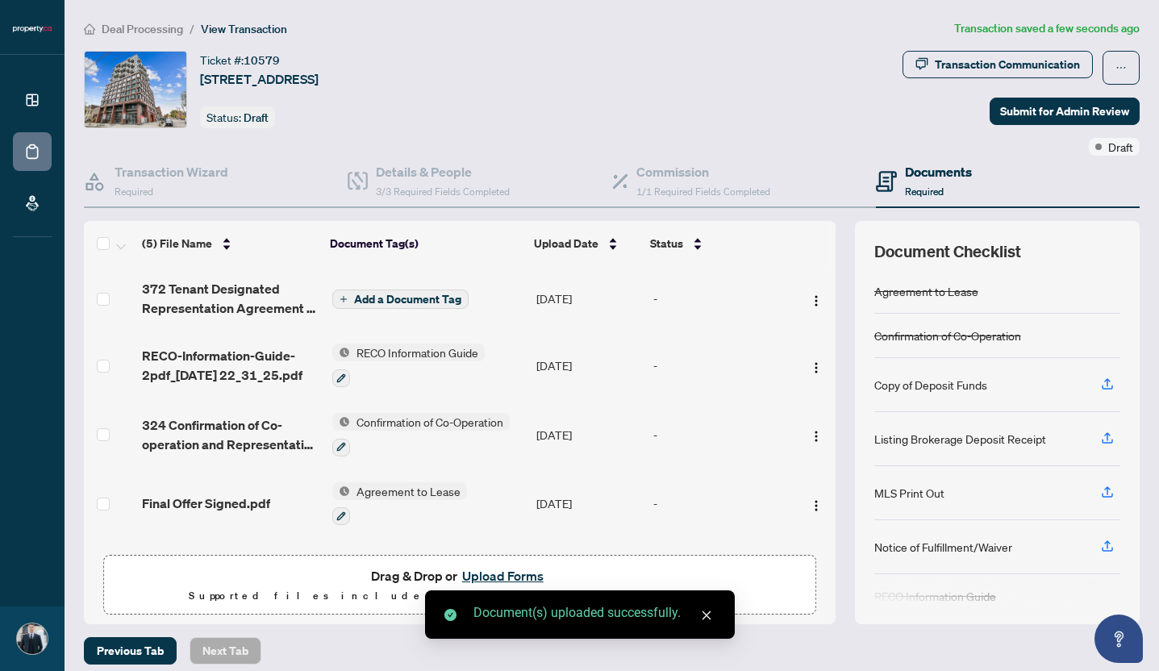
click at [512, 573] on button "Upload Forms" at bounding box center [502, 575] width 91 height 21
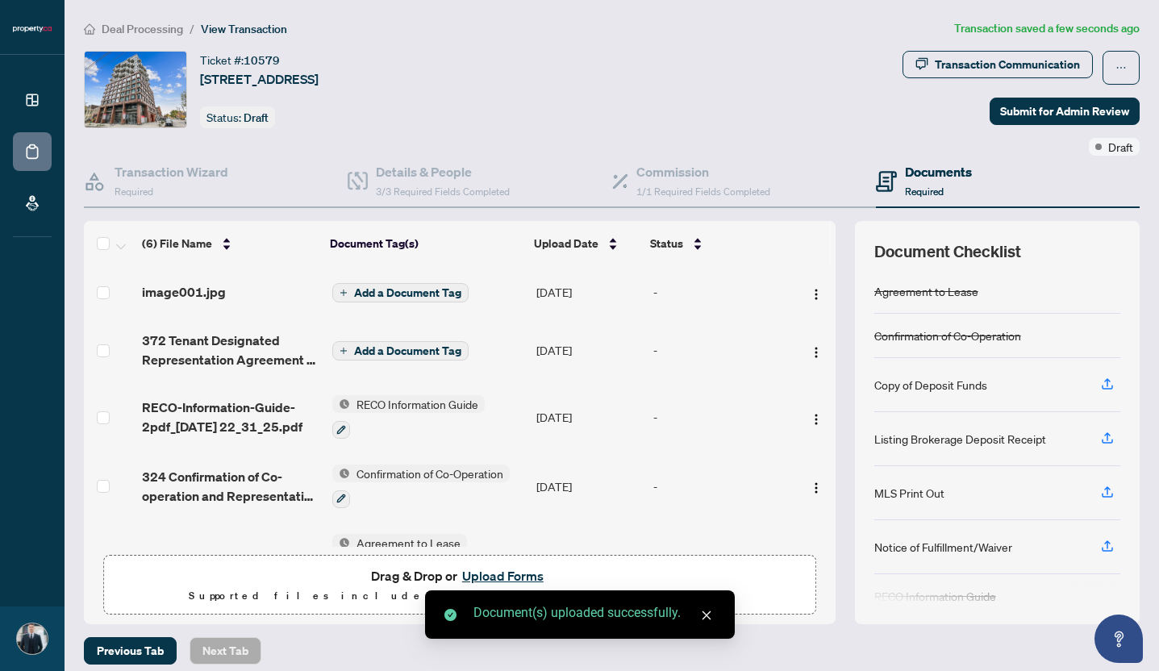
click at [514, 576] on button "Upload Forms" at bounding box center [502, 575] width 91 height 21
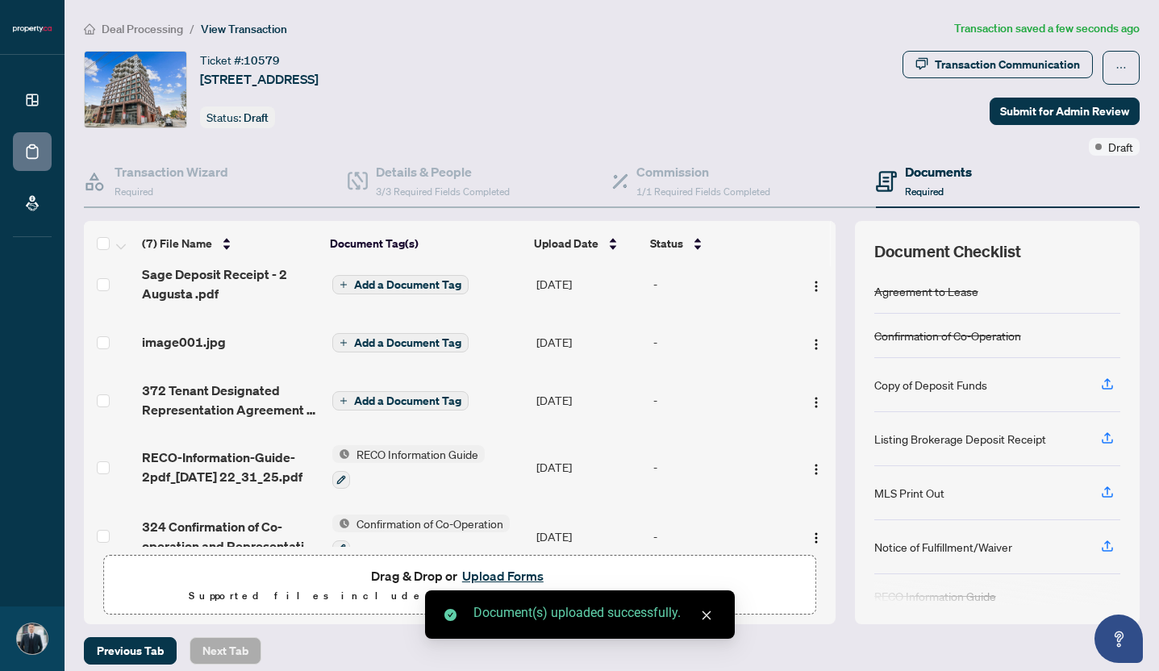
scroll to position [20, 0]
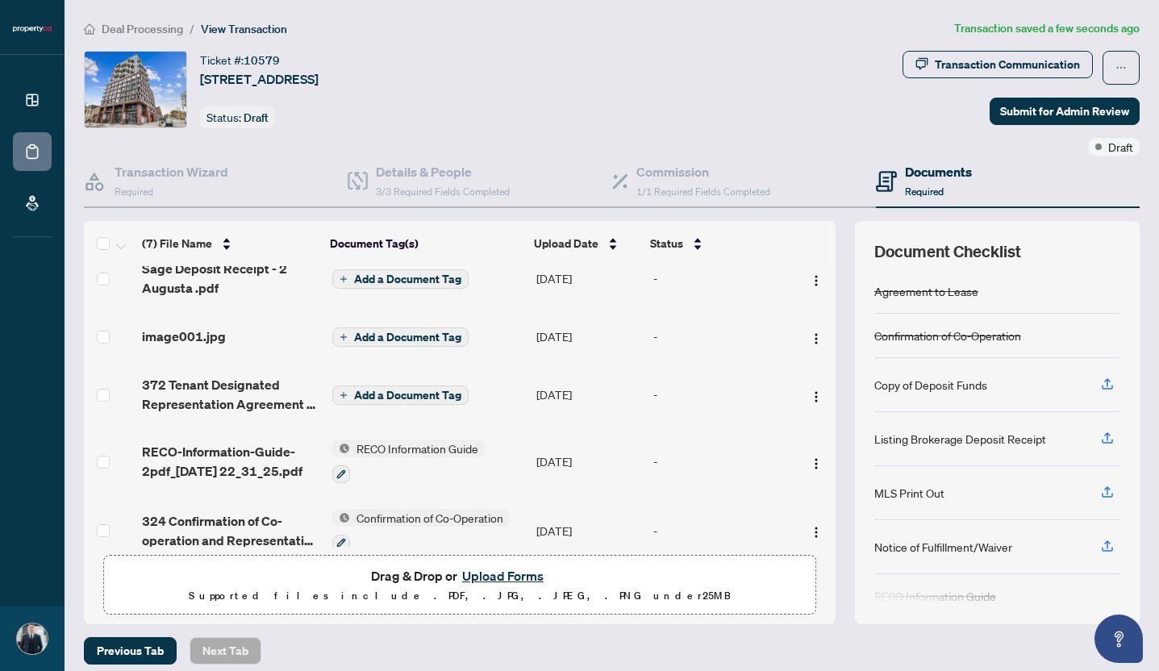
click at [401, 339] on span "Add a Document Tag" at bounding box center [407, 336] width 107 height 11
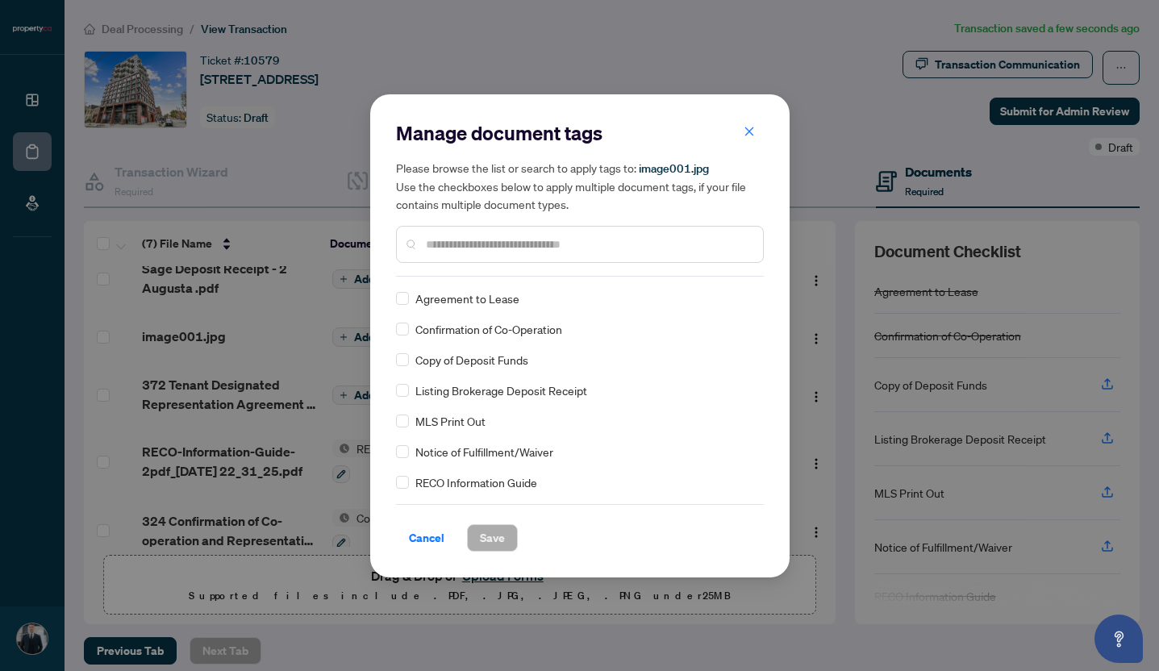
click at [464, 358] on span "Copy of Deposit Funds" at bounding box center [471, 360] width 113 height 18
click at [497, 535] on span "Save" at bounding box center [492, 538] width 25 height 26
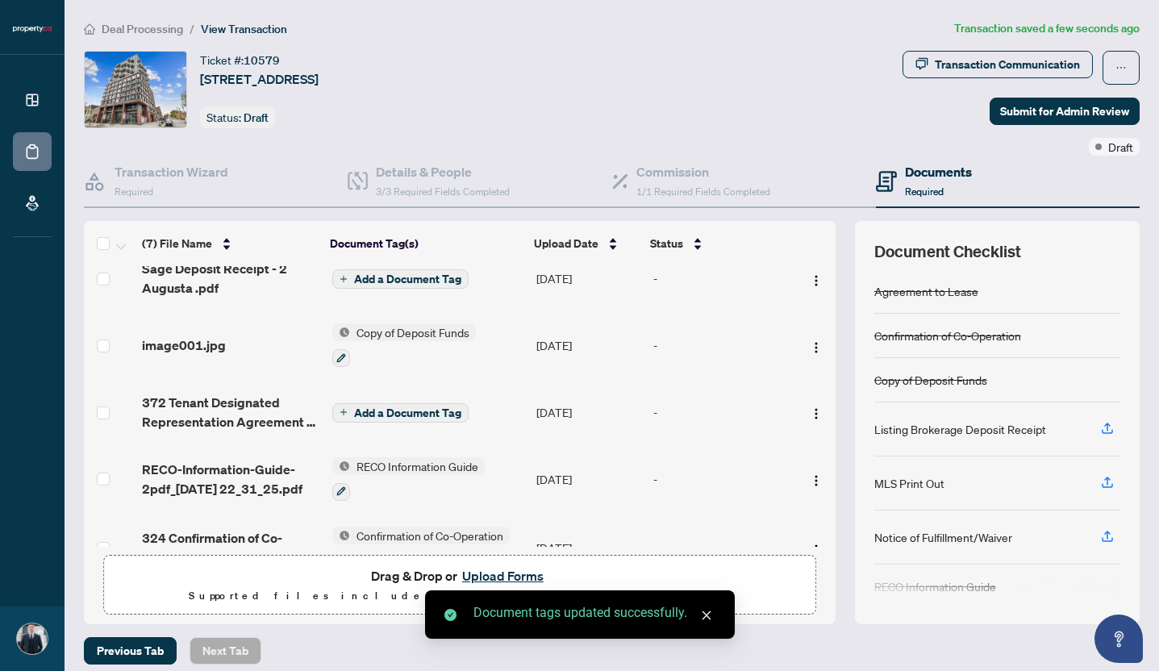
click at [433, 407] on span "Add a Document Tag" at bounding box center [407, 412] width 107 height 11
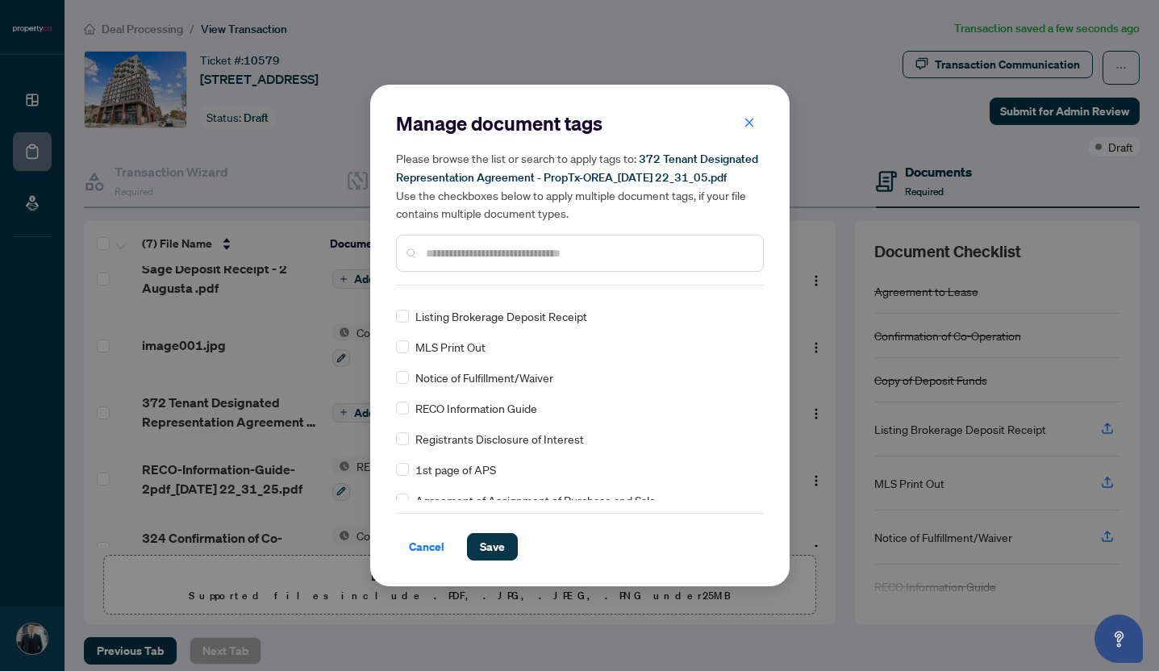
scroll to position [0, 0]
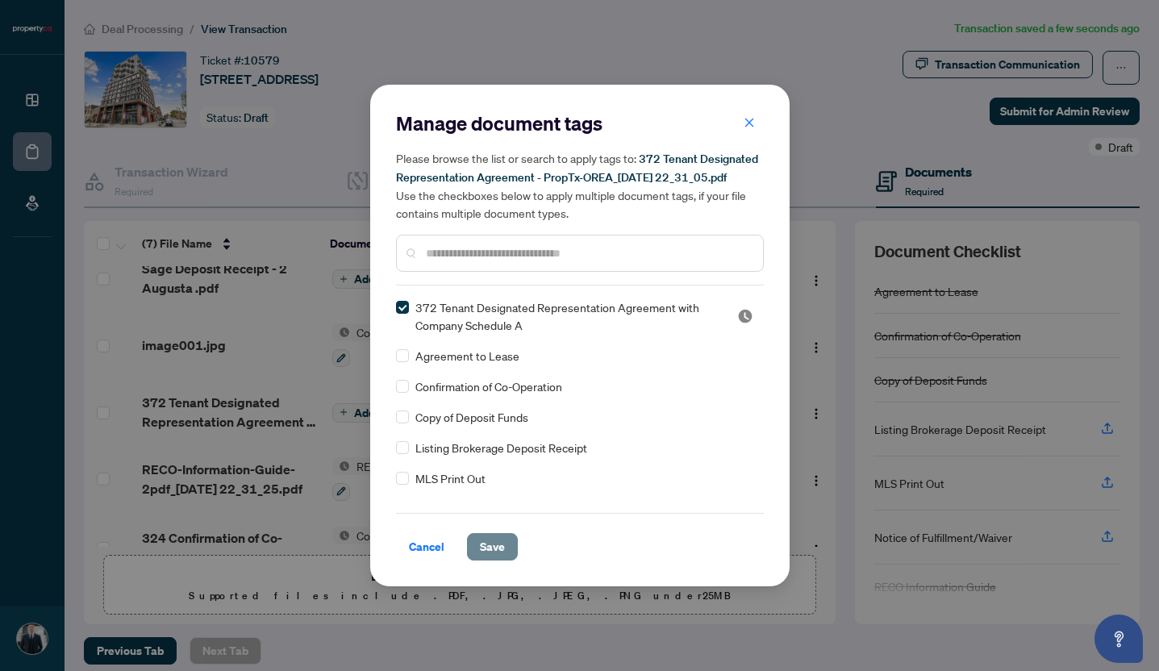
click at [496, 542] on span "Save" at bounding box center [492, 547] width 25 height 26
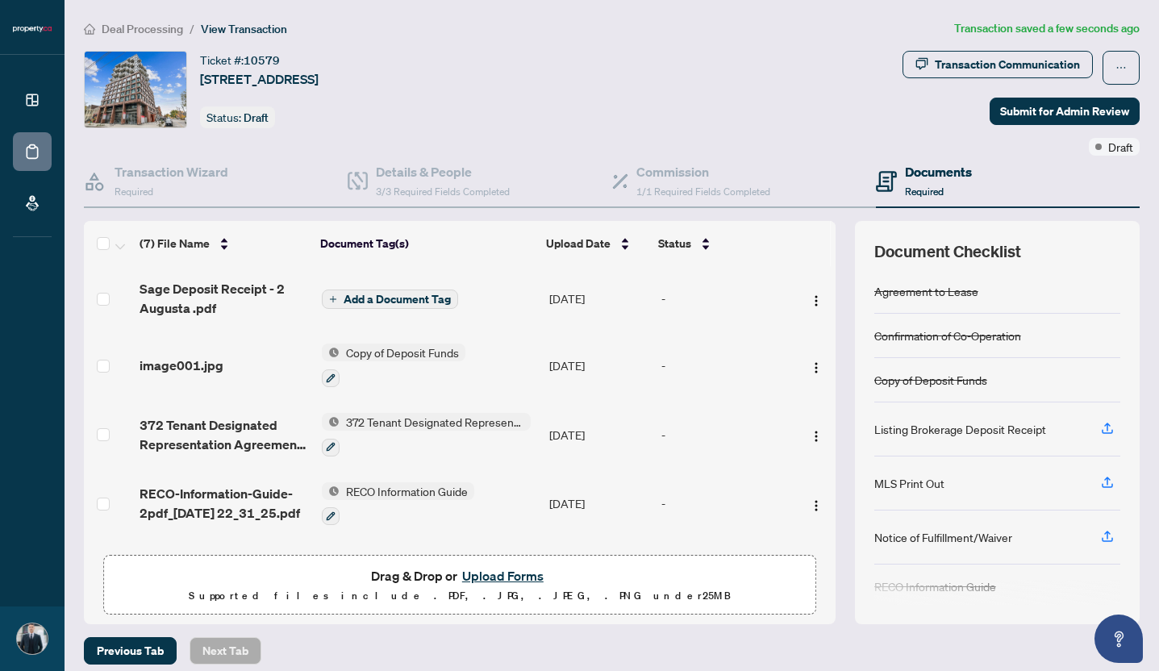
click at [396, 299] on span "Add a Document Tag" at bounding box center [396, 298] width 107 height 11
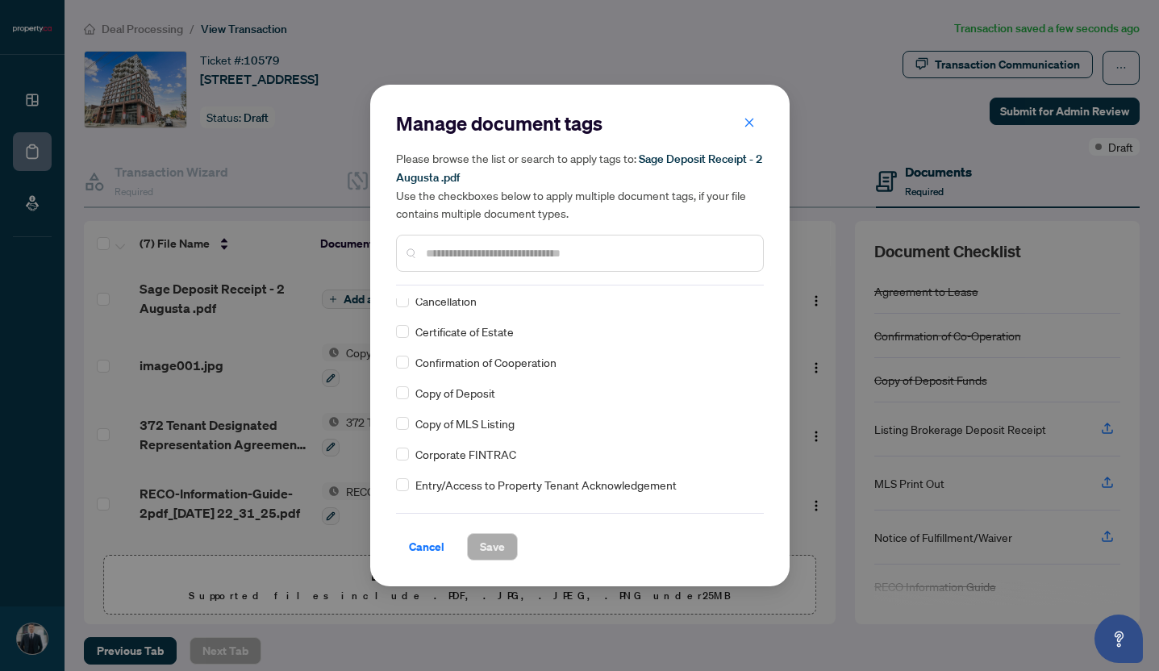
scroll to position [541, 0]
click at [410, 399] on div "Copy of Deposit" at bounding box center [575, 397] width 358 height 18
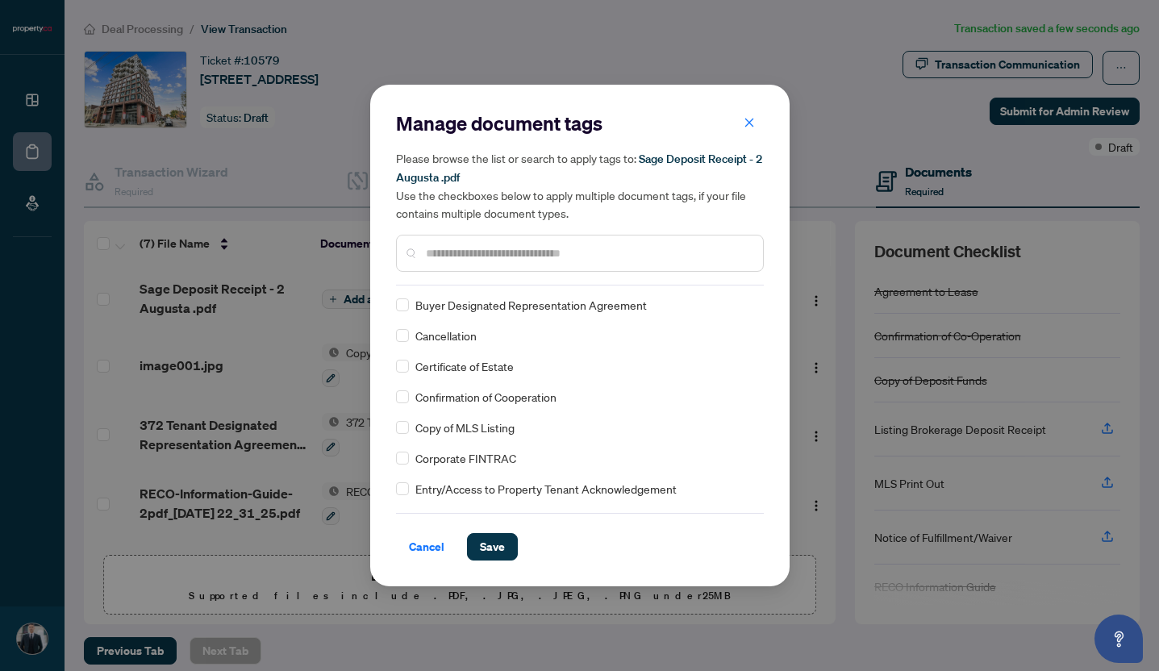
scroll to position [0, 0]
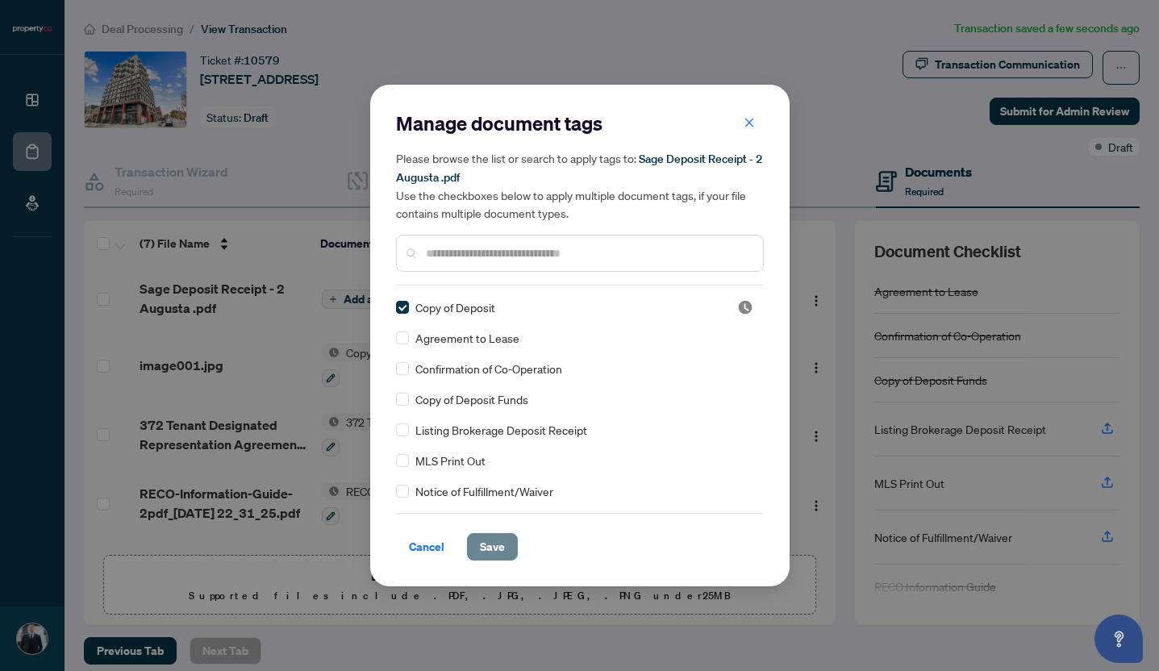
click at [497, 541] on span "Save" at bounding box center [492, 547] width 25 height 26
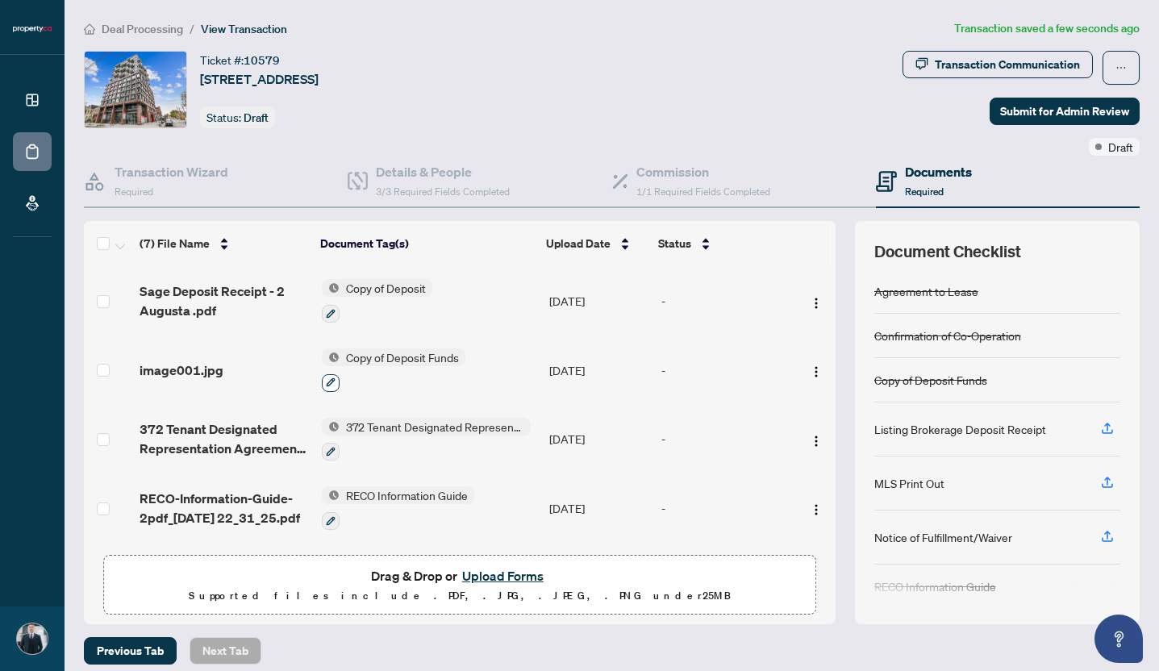
click at [326, 377] on icon "button" at bounding box center [331, 382] width 10 height 10
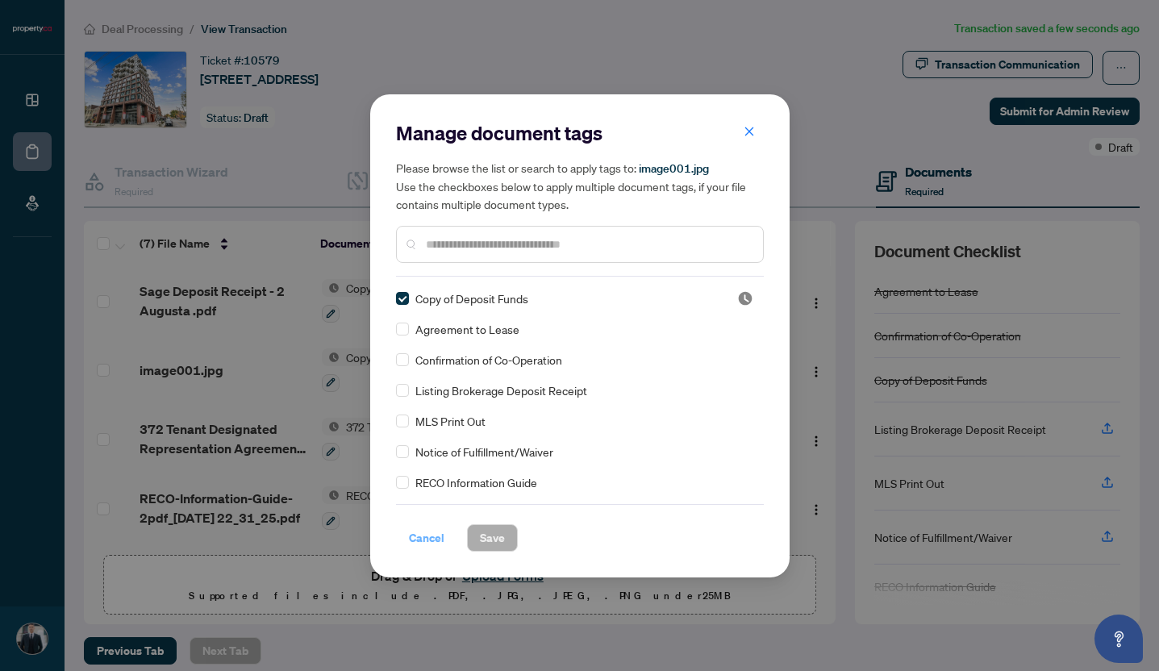
click at [426, 534] on span "Cancel" at bounding box center [426, 538] width 35 height 26
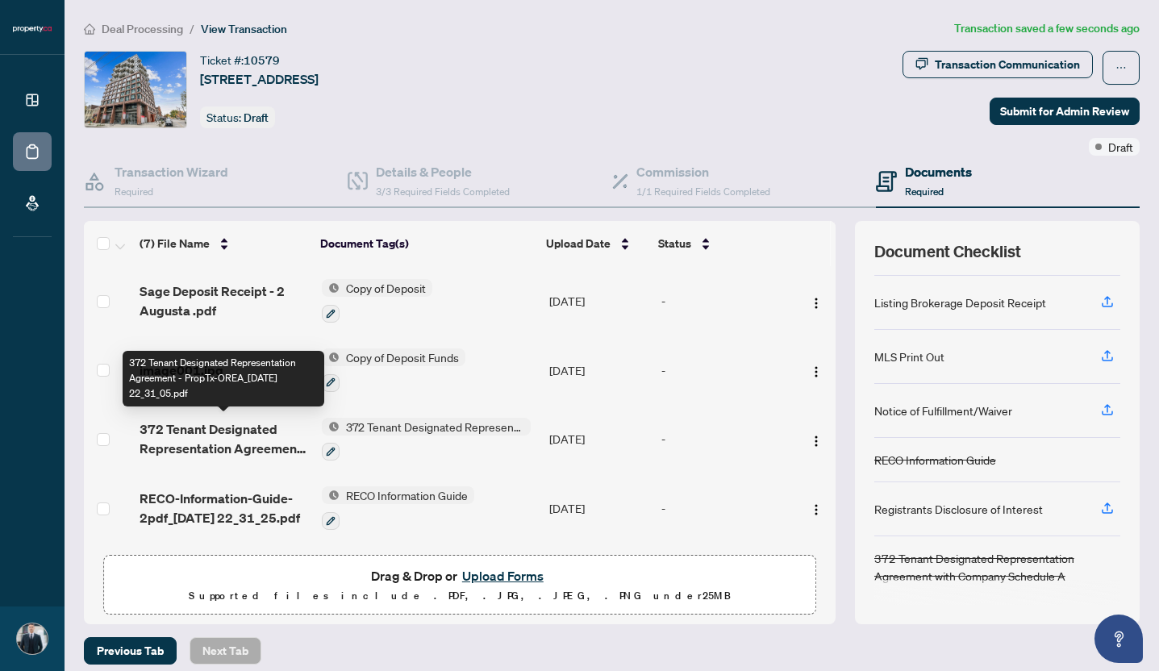
click at [208, 433] on span "372 Tenant Designated Representation Agreement - PropTx-OREA_[DATE] 22_31_05.pdf" at bounding box center [223, 438] width 168 height 39
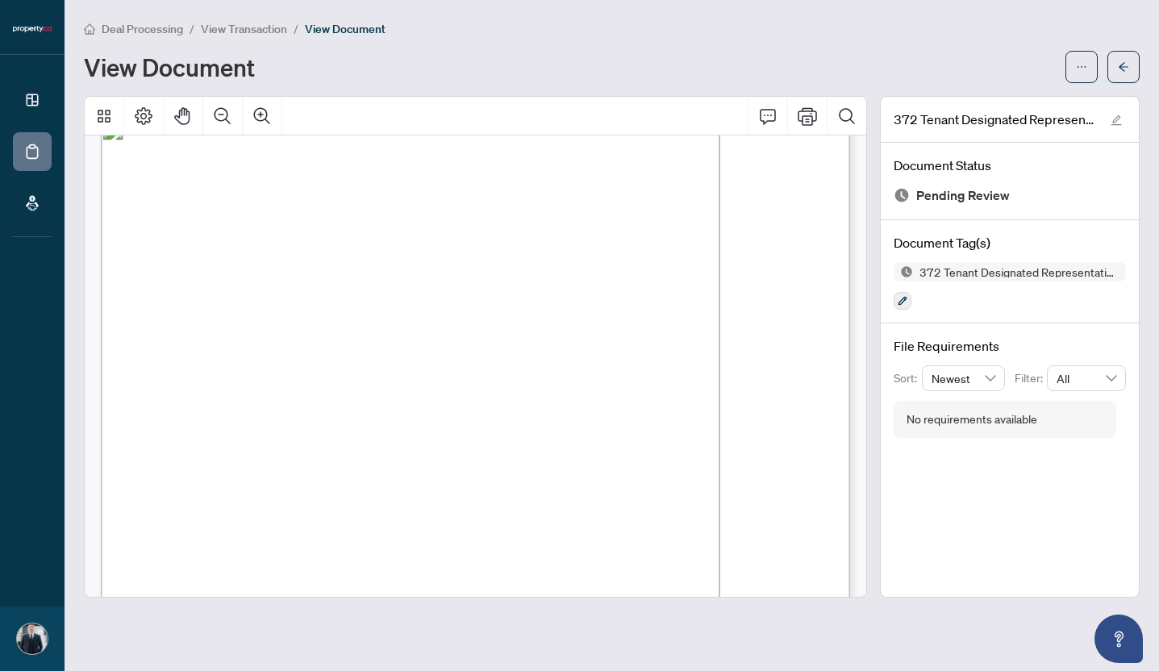
scroll to position [48, 0]
click at [1121, 70] on icon "arrow-left" at bounding box center [1122, 66] width 11 height 11
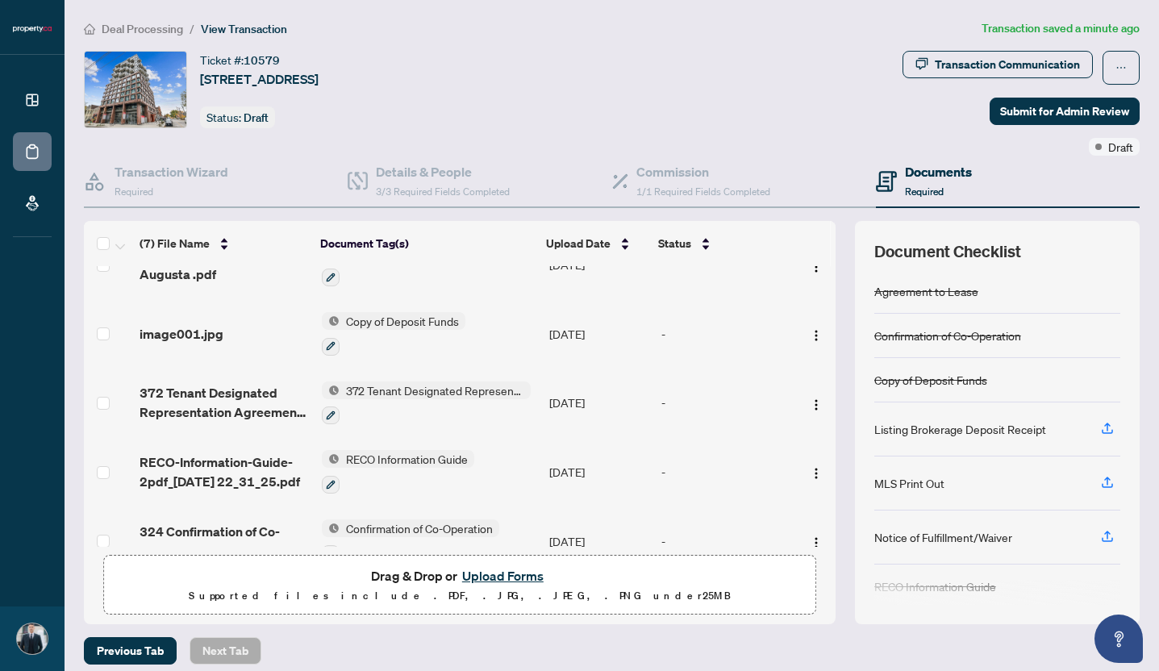
scroll to position [40, 0]
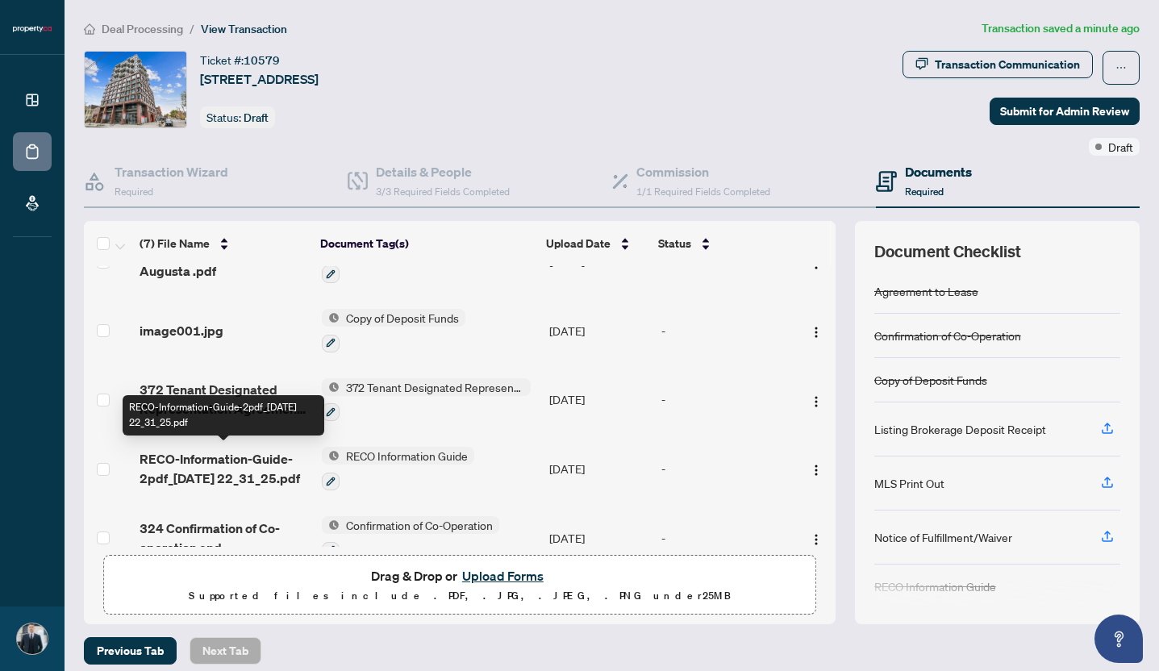
click at [223, 463] on span "RECO-Information-Guide-2pdf_[DATE] 22_31_25.pdf" at bounding box center [223, 468] width 168 height 39
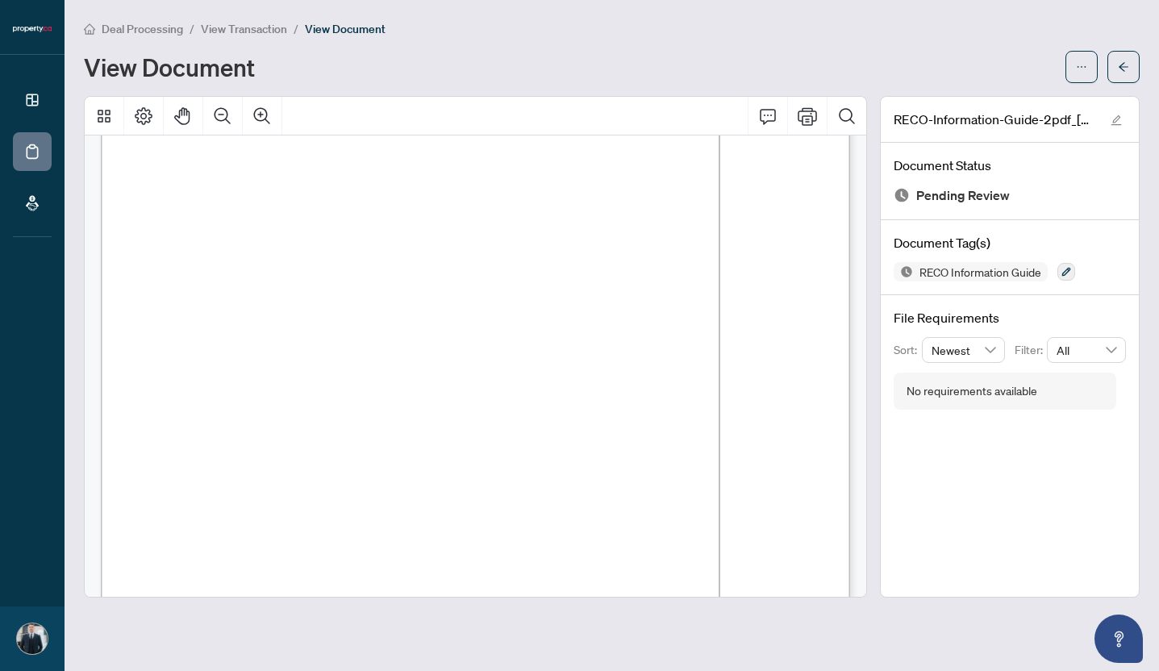
scroll to position [11975, 0]
click at [1128, 62] on icon "arrow-left" at bounding box center [1122, 66] width 11 height 11
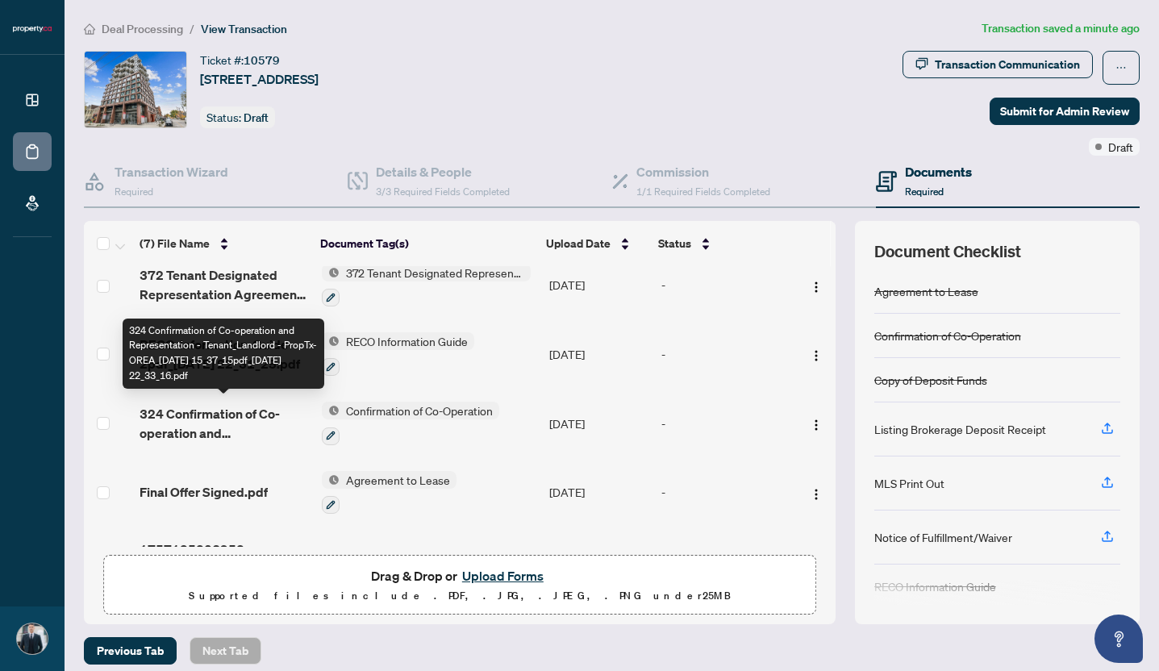
scroll to position [156, 0]
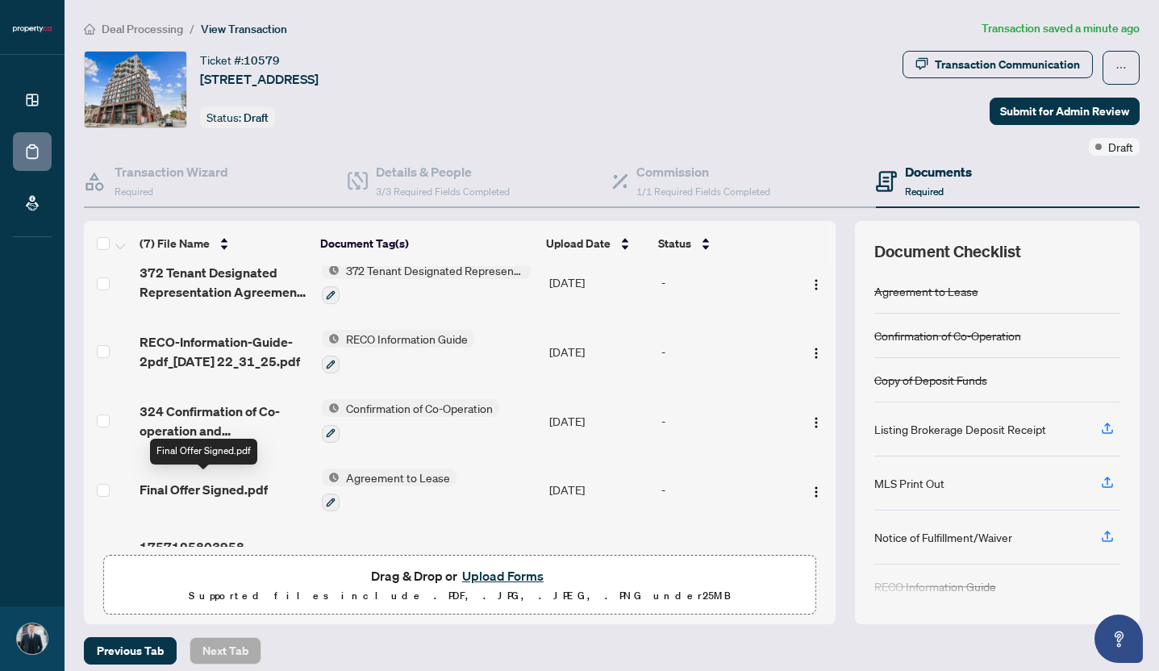
click at [201, 485] on span "Final Offer Signed.pdf" at bounding box center [203, 489] width 128 height 19
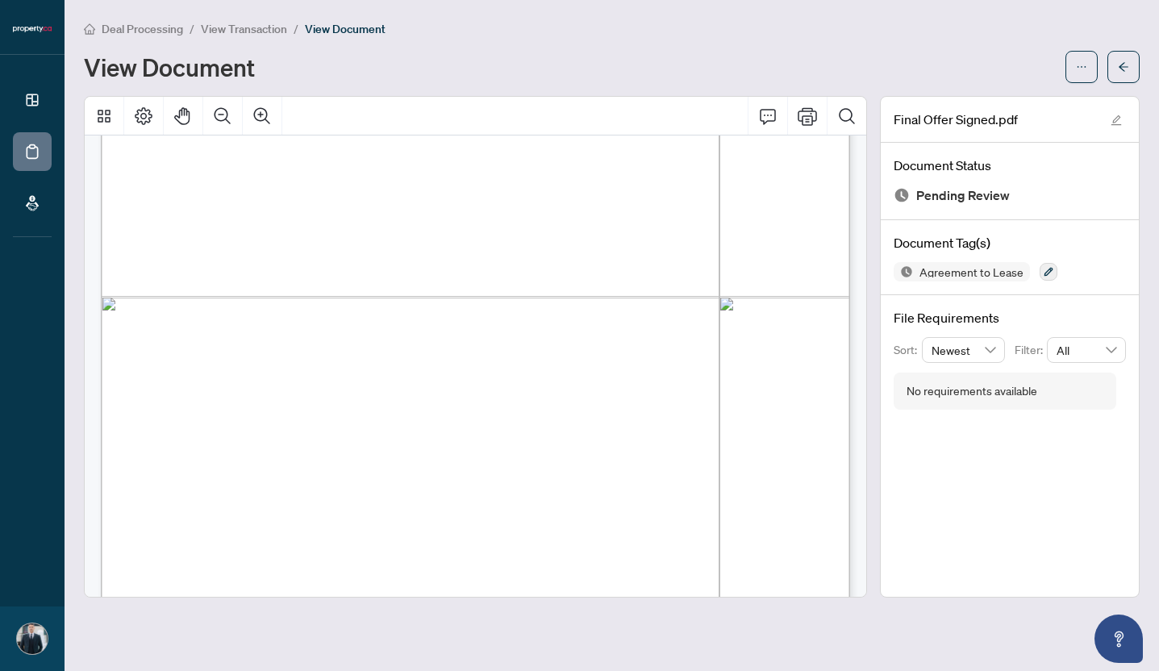
scroll to position [3522, 0]
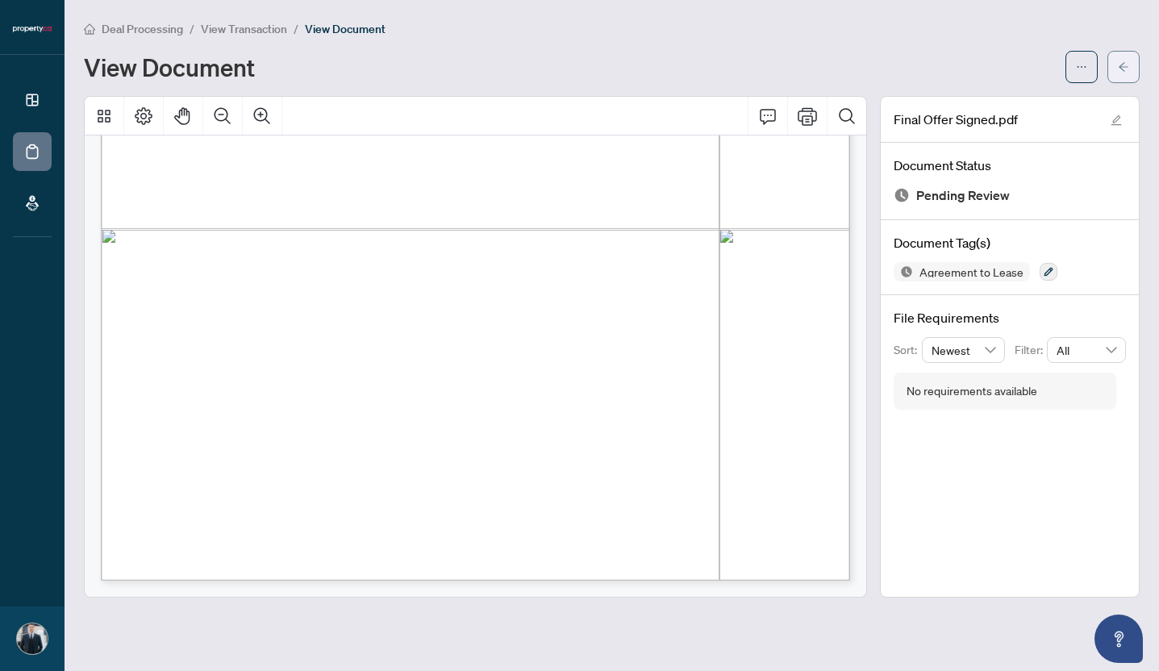
click at [1119, 67] on icon "arrow-left" at bounding box center [1122, 66] width 11 height 11
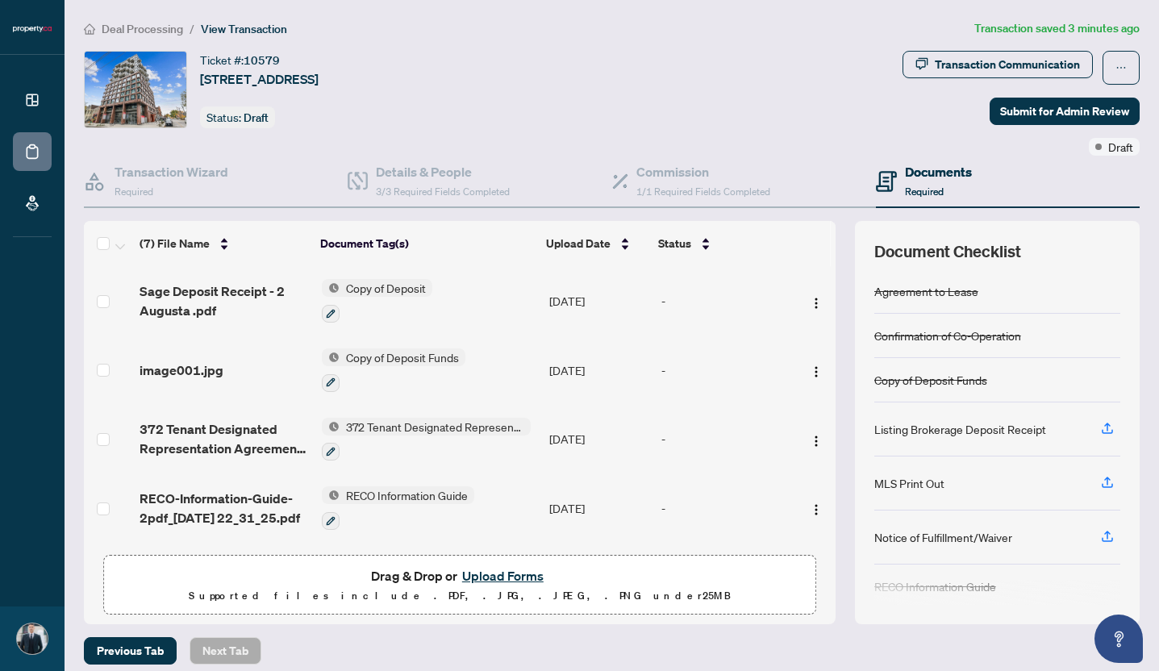
click at [497, 570] on button "Upload Forms" at bounding box center [502, 575] width 91 height 21
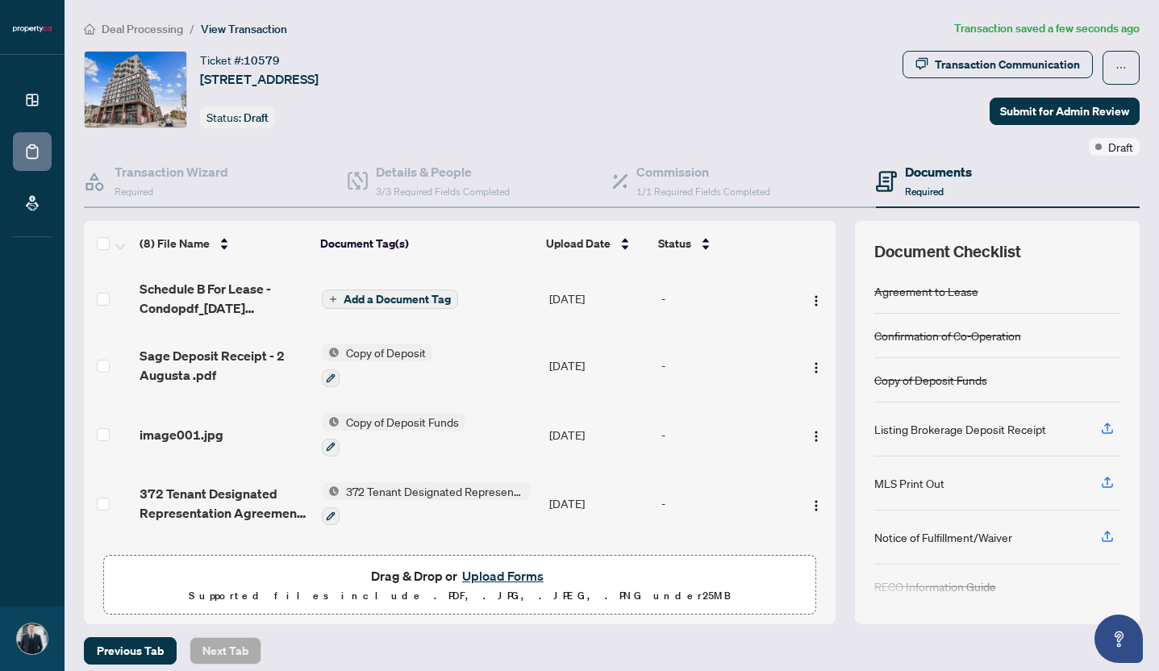
click at [401, 297] on span "Add a Document Tag" at bounding box center [396, 298] width 107 height 11
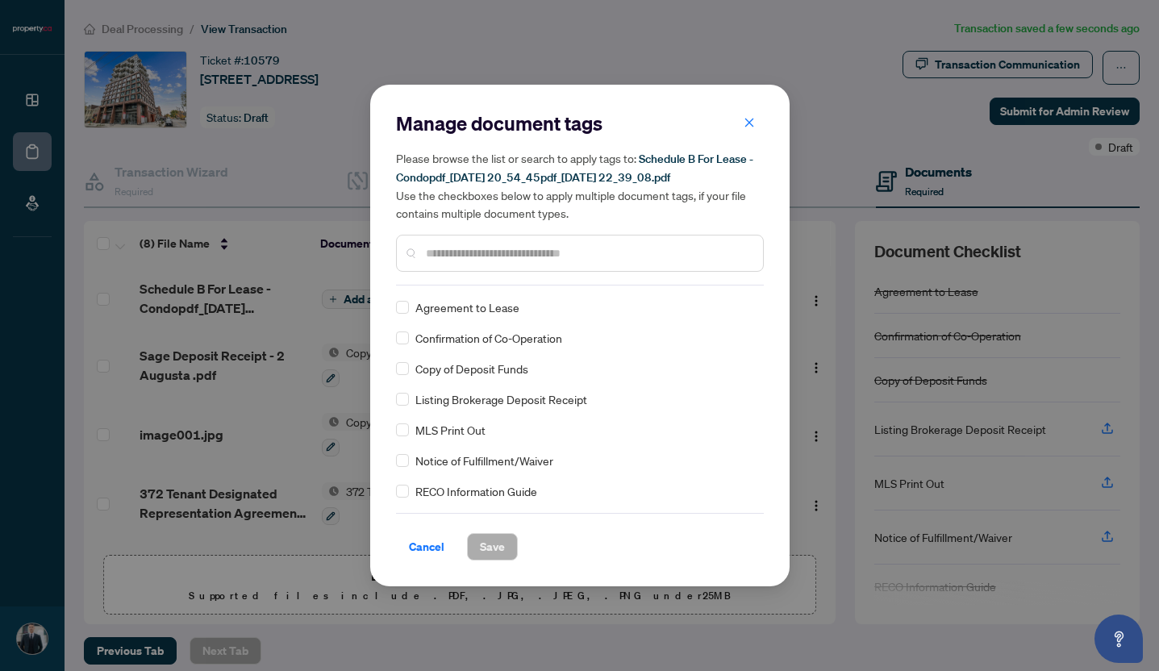
click at [409, 312] on div "Agreement to Lease" at bounding box center [575, 307] width 358 height 18
click at [497, 538] on span "Save" at bounding box center [492, 547] width 25 height 26
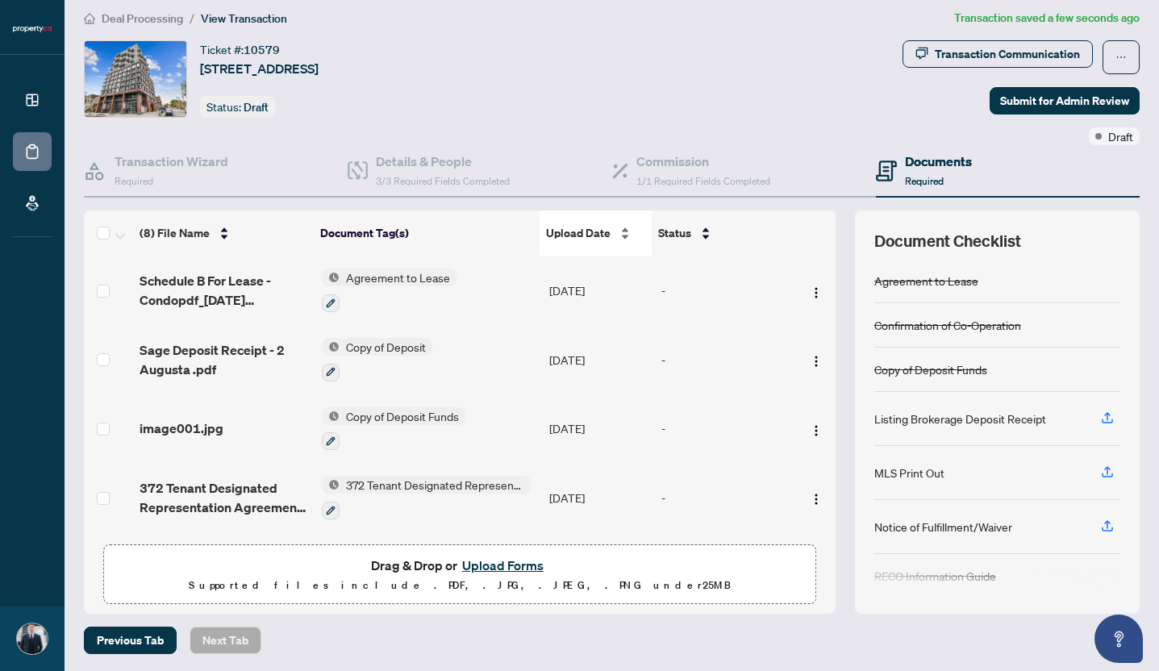
click at [623, 232] on div "Upload Date" at bounding box center [595, 233] width 98 height 18
click at [222, 231] on div "(8) File Name" at bounding box center [223, 233] width 168 height 18
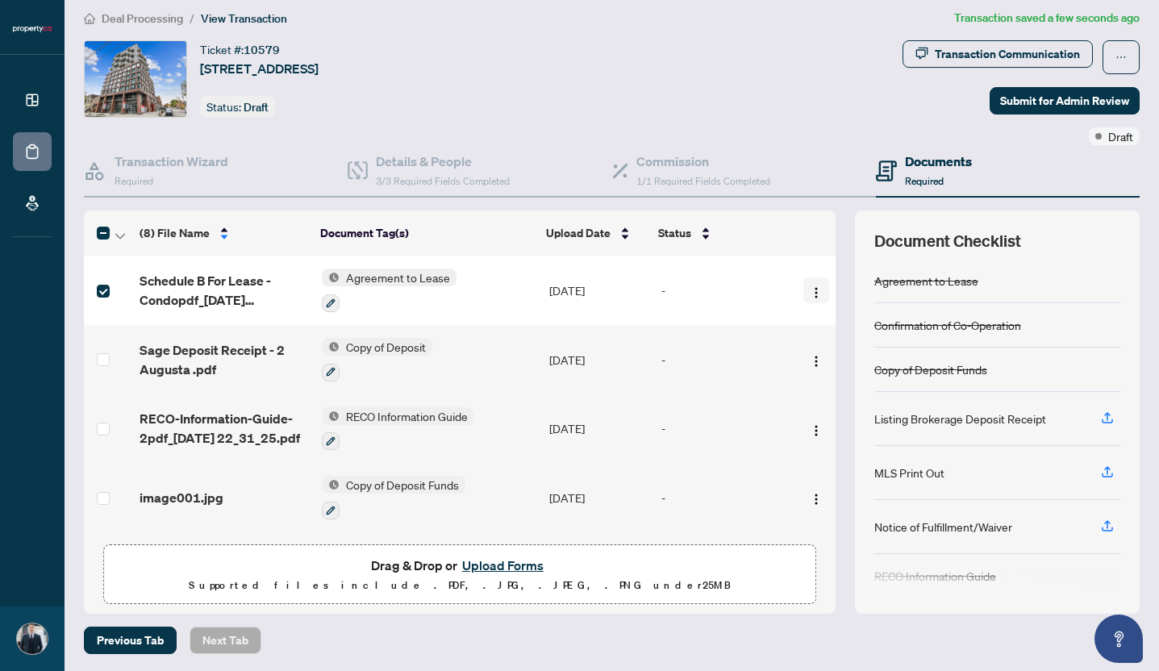
click at [809, 290] on img "button" at bounding box center [815, 292] width 13 height 13
click at [758, 281] on div "-" at bounding box center [724, 290] width 127 height 18
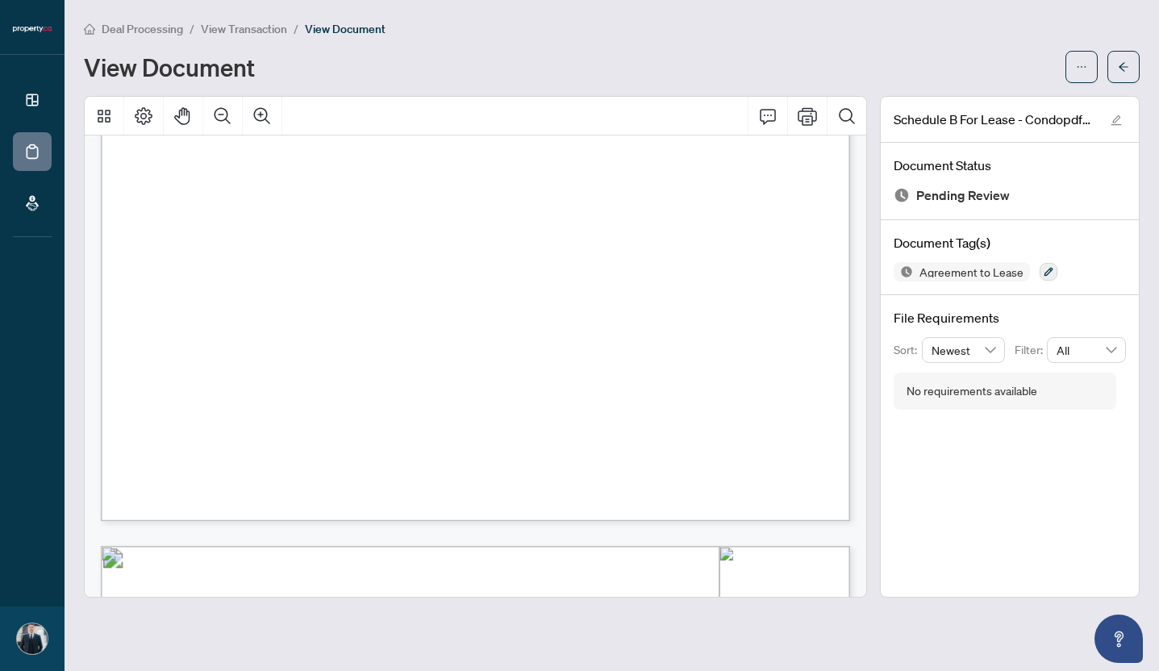
scroll to position [537, 0]
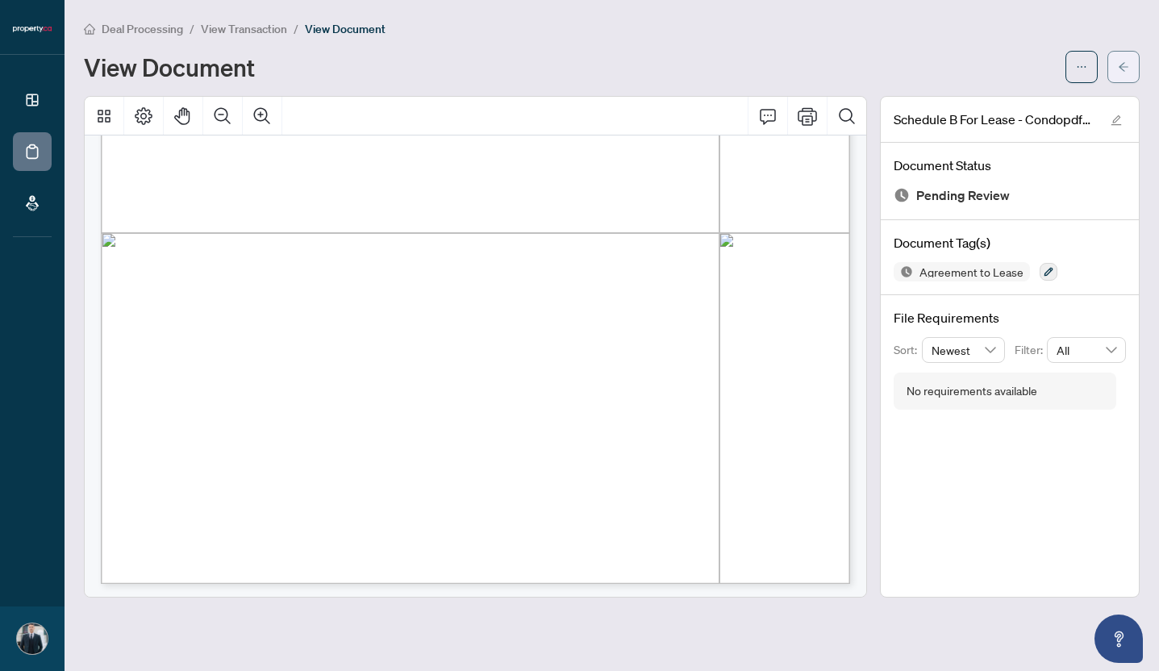
click at [1127, 65] on icon "arrow-left" at bounding box center [1123, 66] width 10 height 9
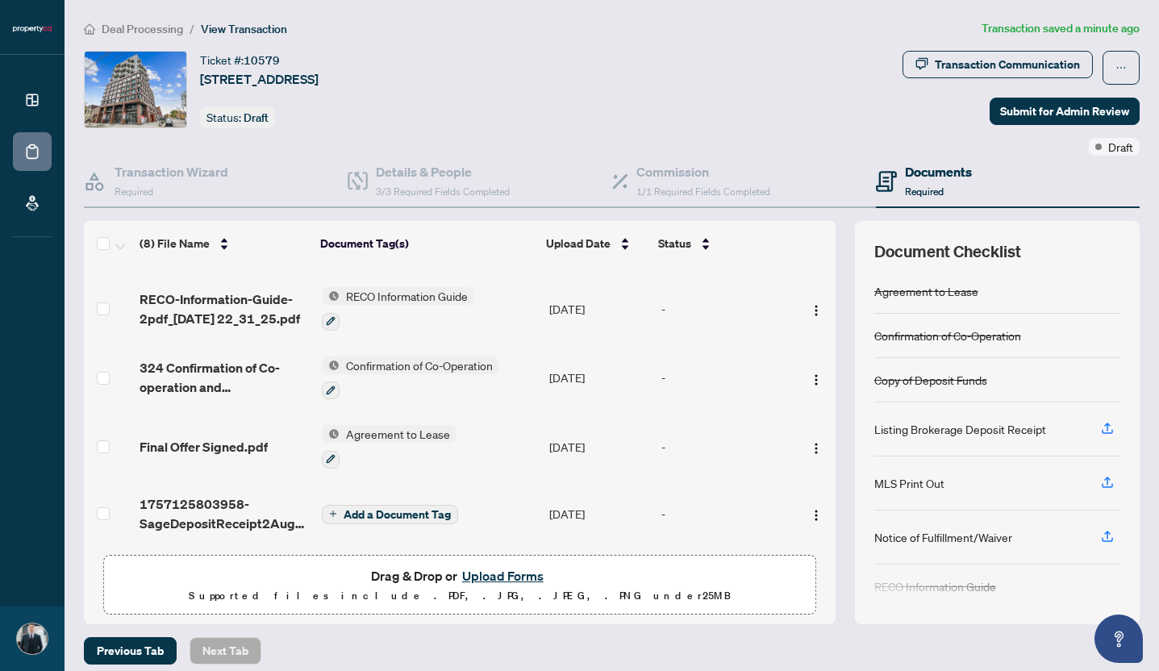
scroll to position [10, 0]
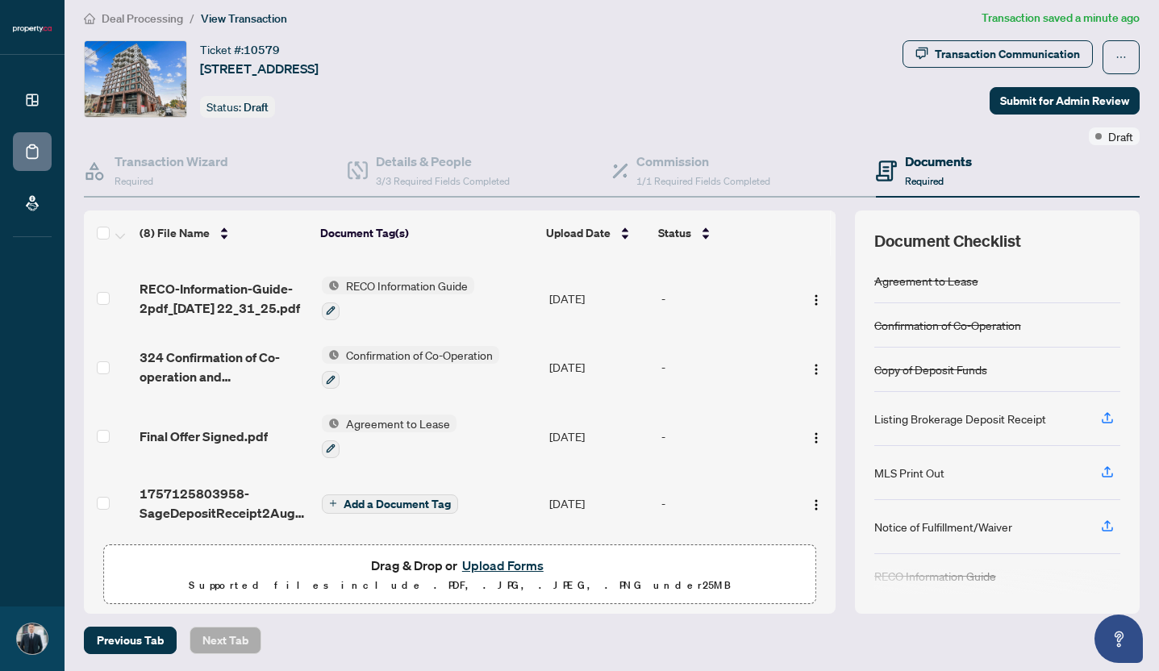
click at [375, 498] on span "Add a Document Tag" at bounding box center [396, 503] width 107 height 11
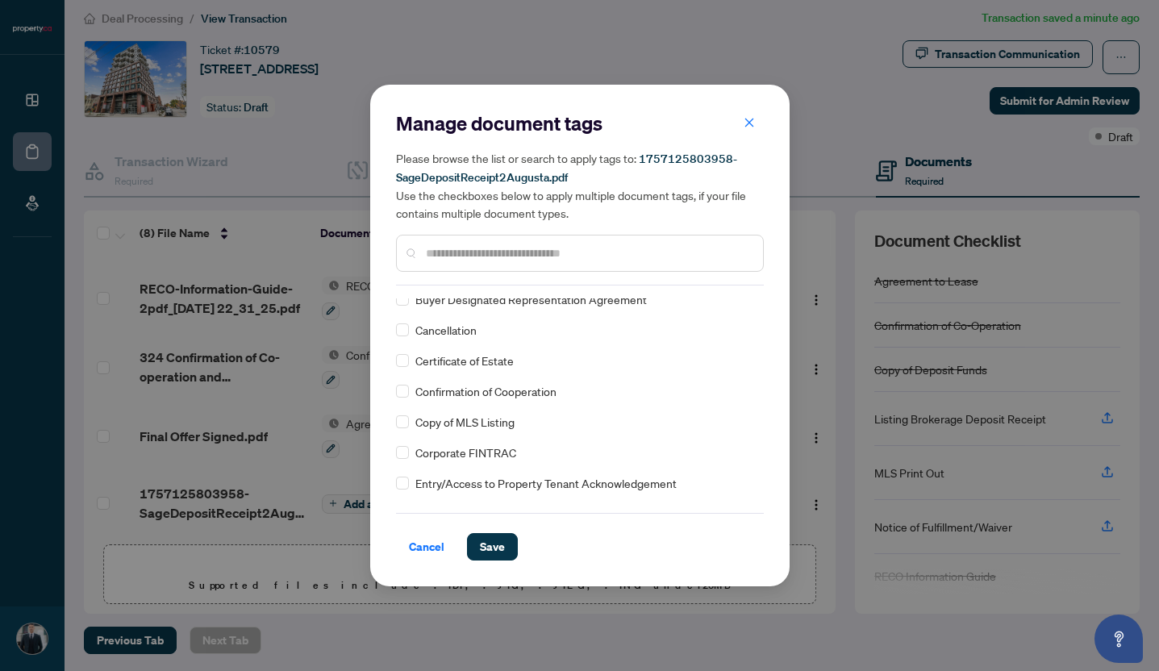
scroll to position [0, 0]
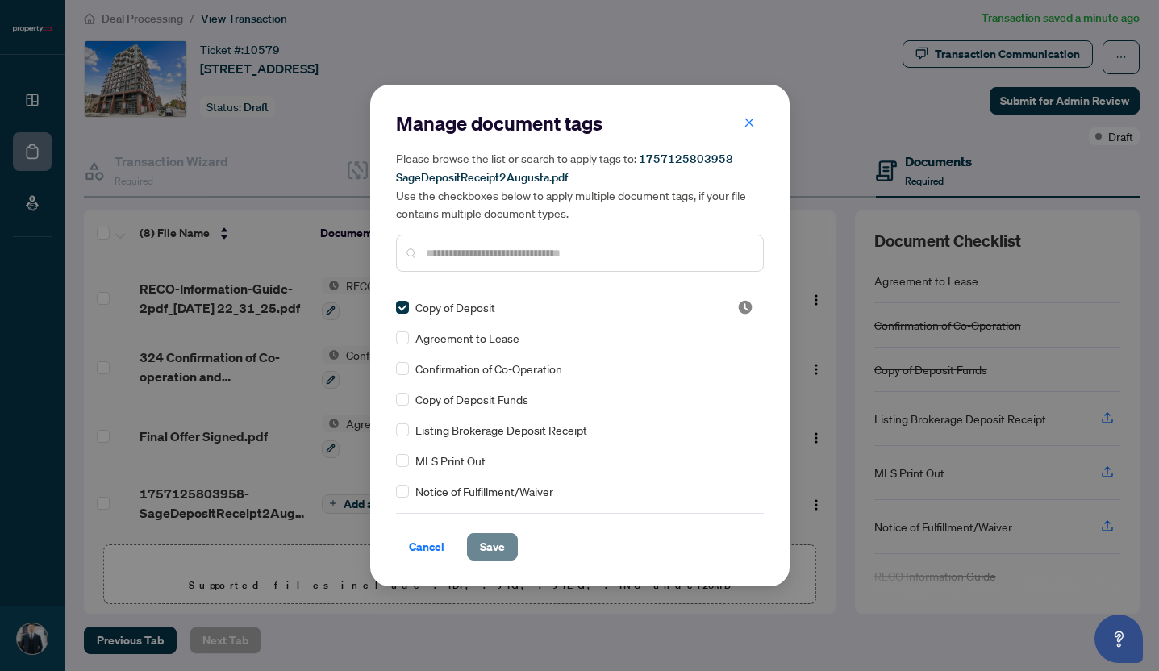
click at [502, 539] on span "Save" at bounding box center [492, 547] width 25 height 26
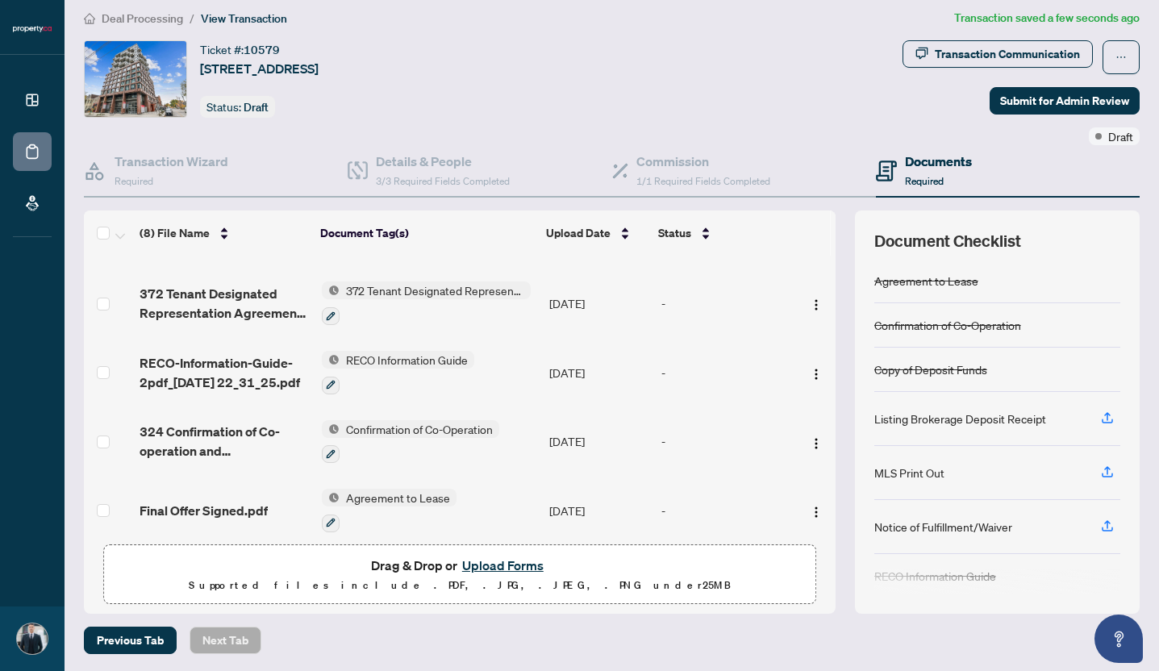
scroll to position [272, 0]
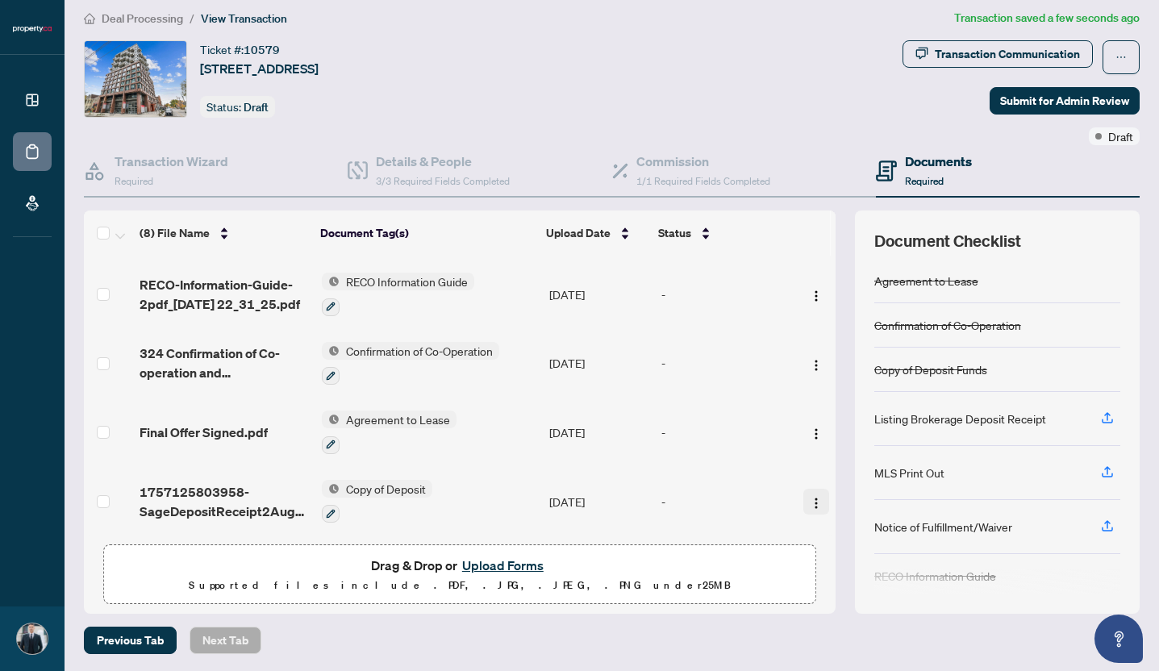
click at [809, 497] on img "button" at bounding box center [815, 503] width 13 height 13
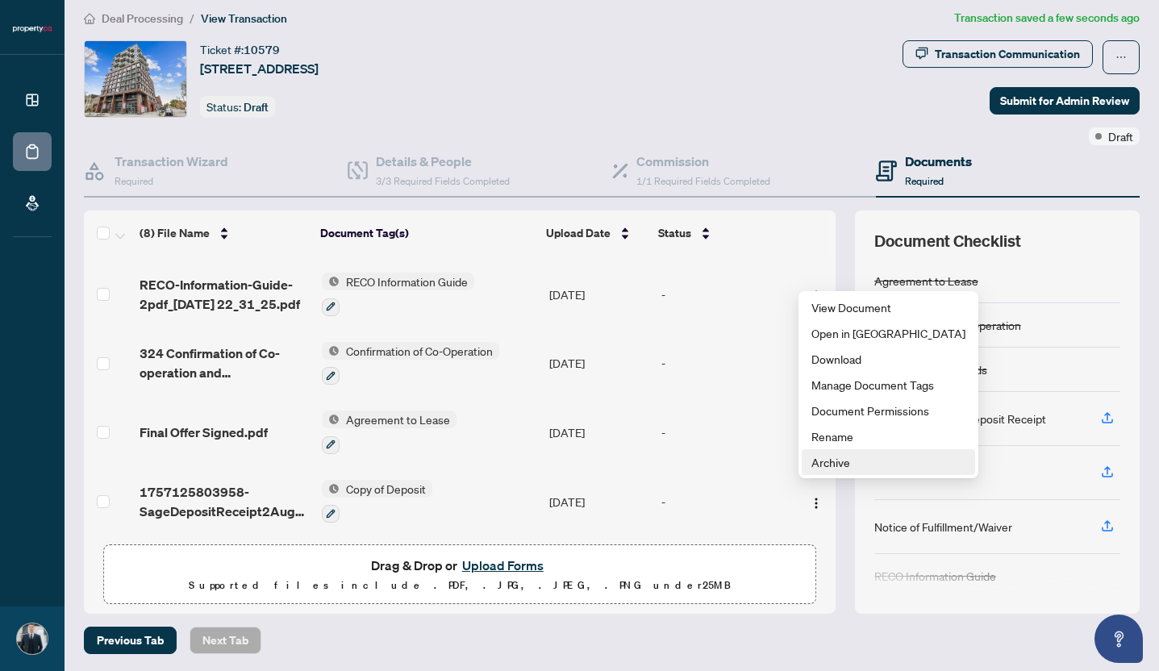
click at [829, 467] on span "Archive" at bounding box center [888, 462] width 154 height 18
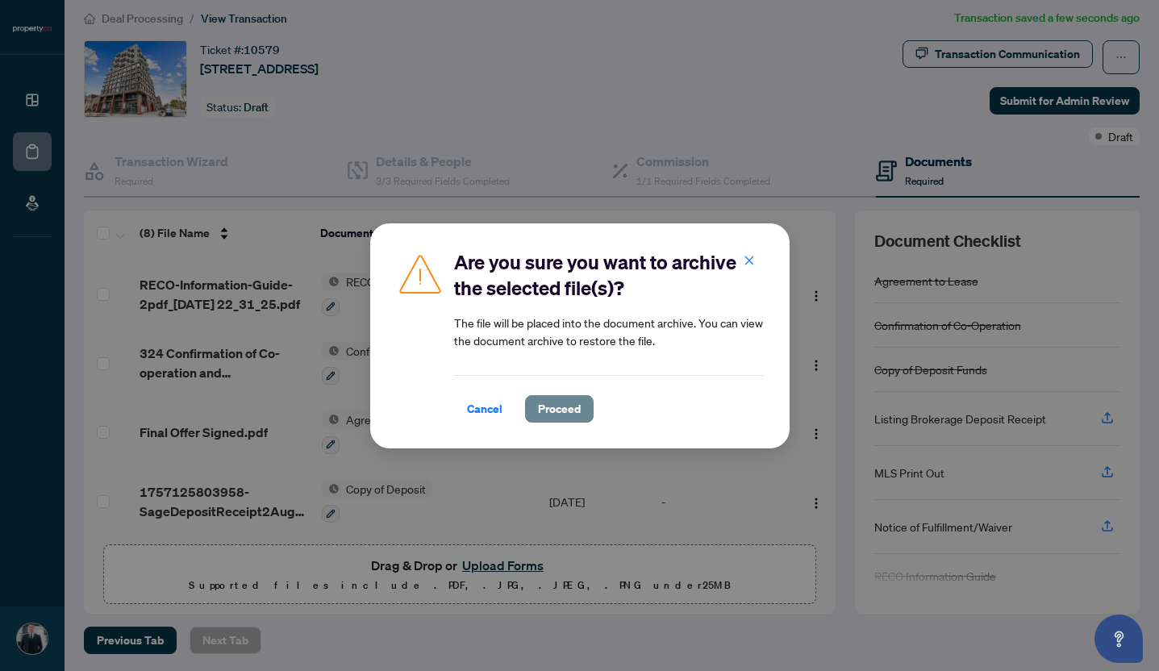
click at [570, 418] on span "Proceed" at bounding box center [559, 409] width 43 height 26
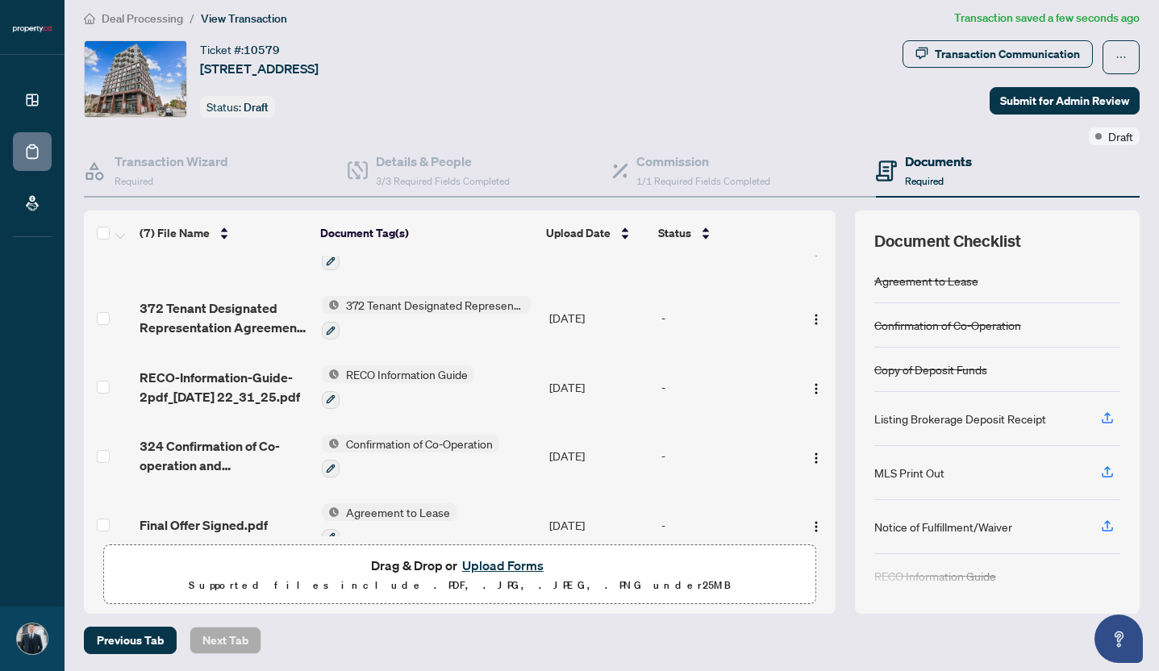
scroll to position [204, 0]
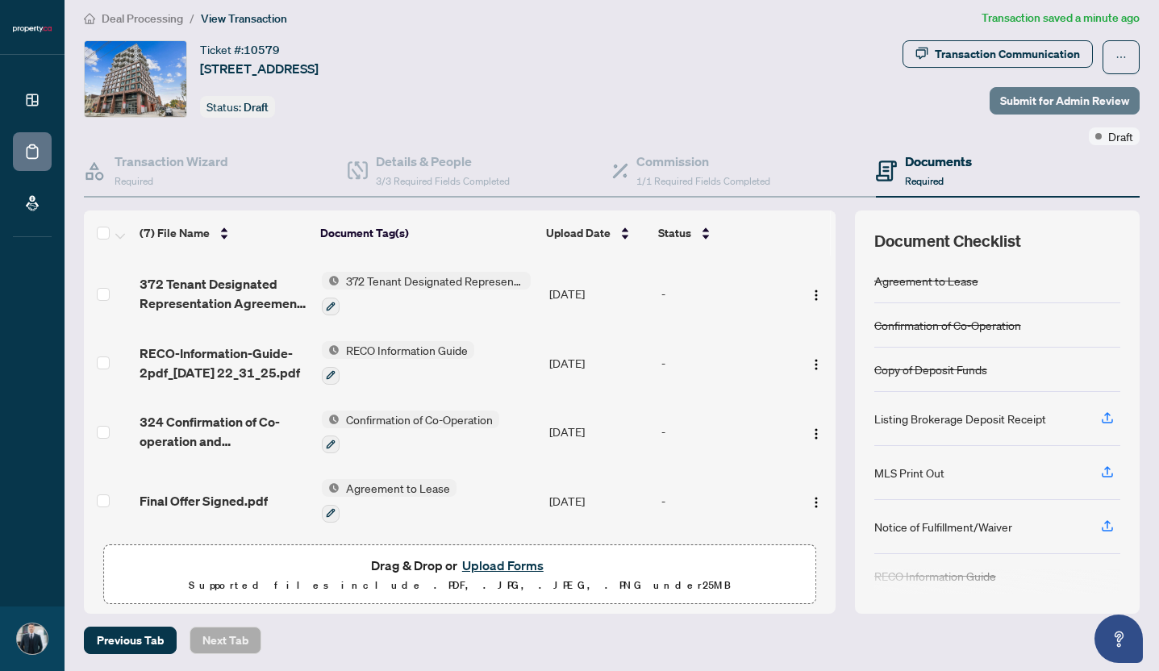
click at [1050, 100] on span "Submit for Admin Review" at bounding box center [1064, 101] width 129 height 26
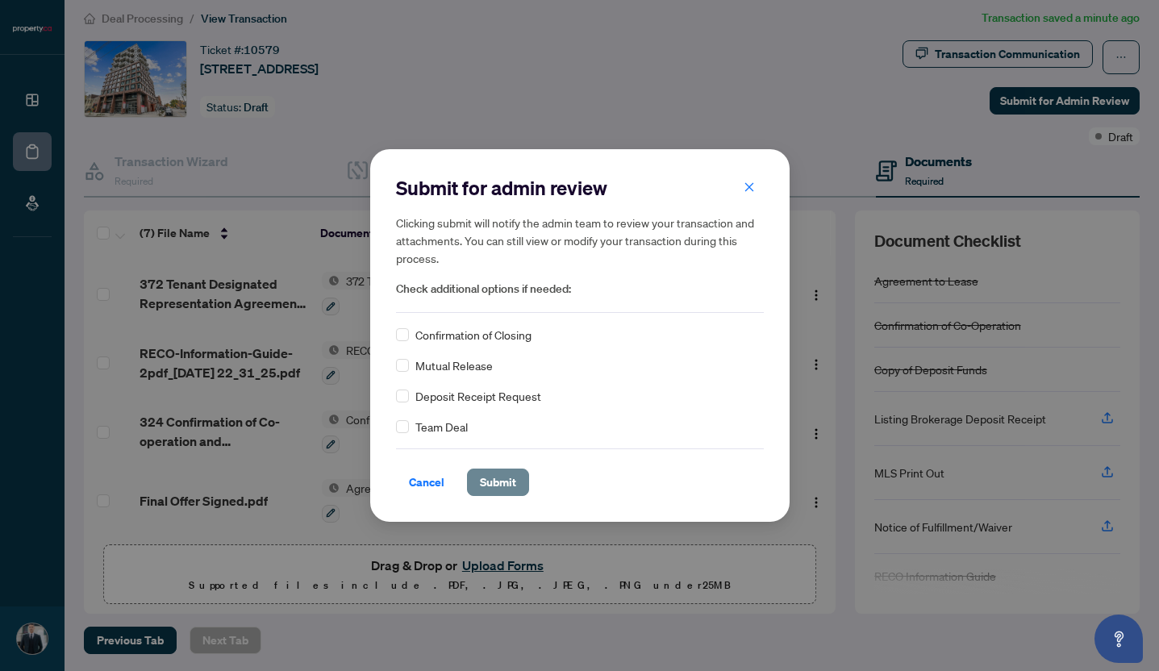
click at [502, 479] on span "Submit" at bounding box center [498, 482] width 36 height 26
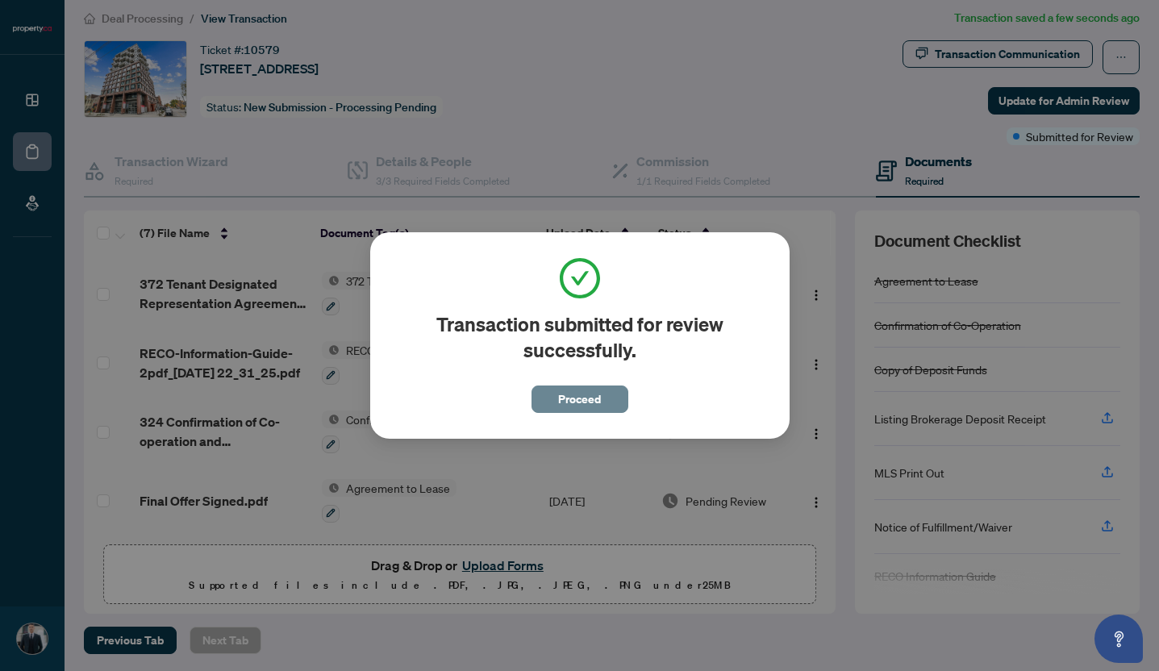
click at [565, 403] on span "Proceed" at bounding box center [579, 399] width 43 height 26
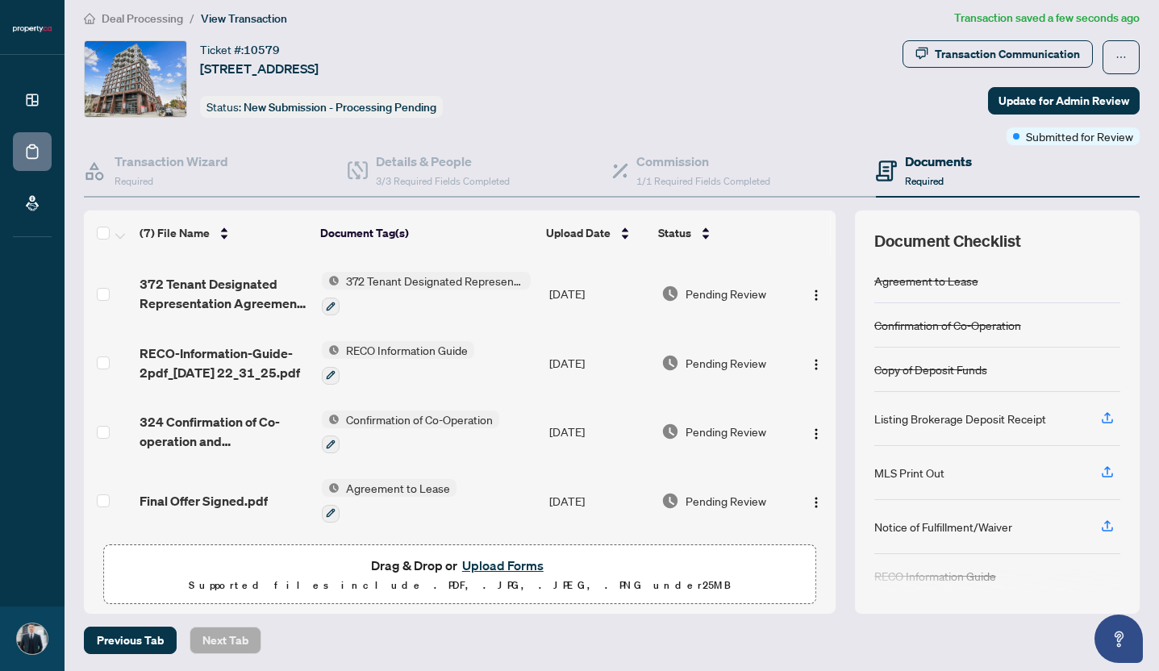
scroll to position [0, 0]
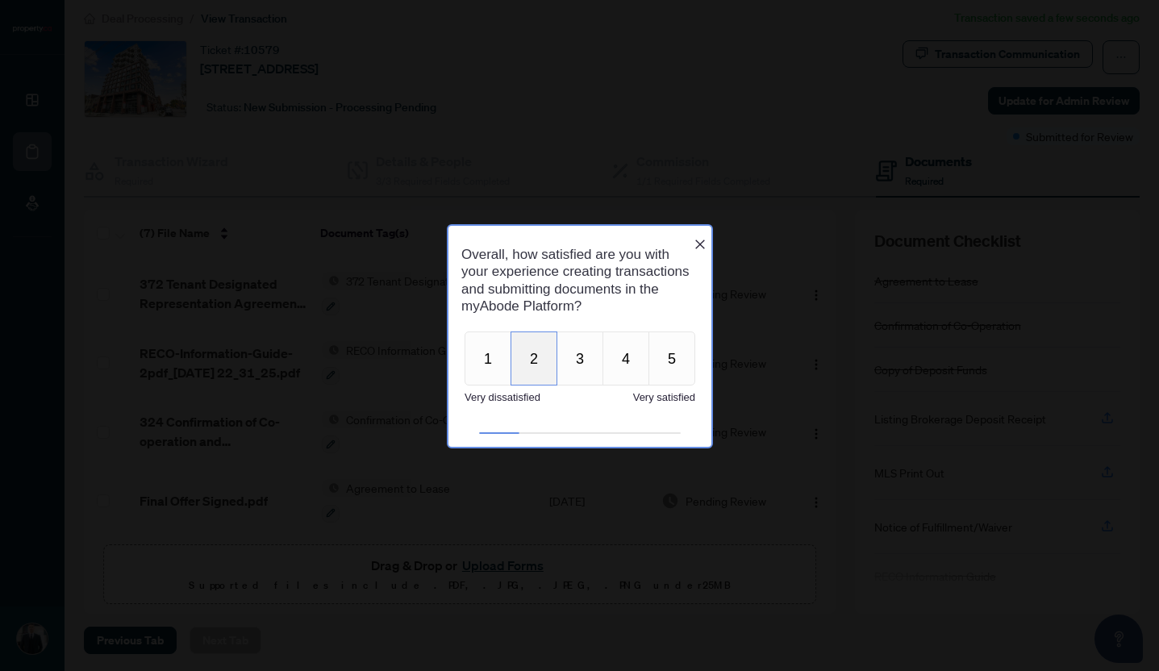
click at [526, 364] on button "2" at bounding box center [533, 358] width 47 height 54
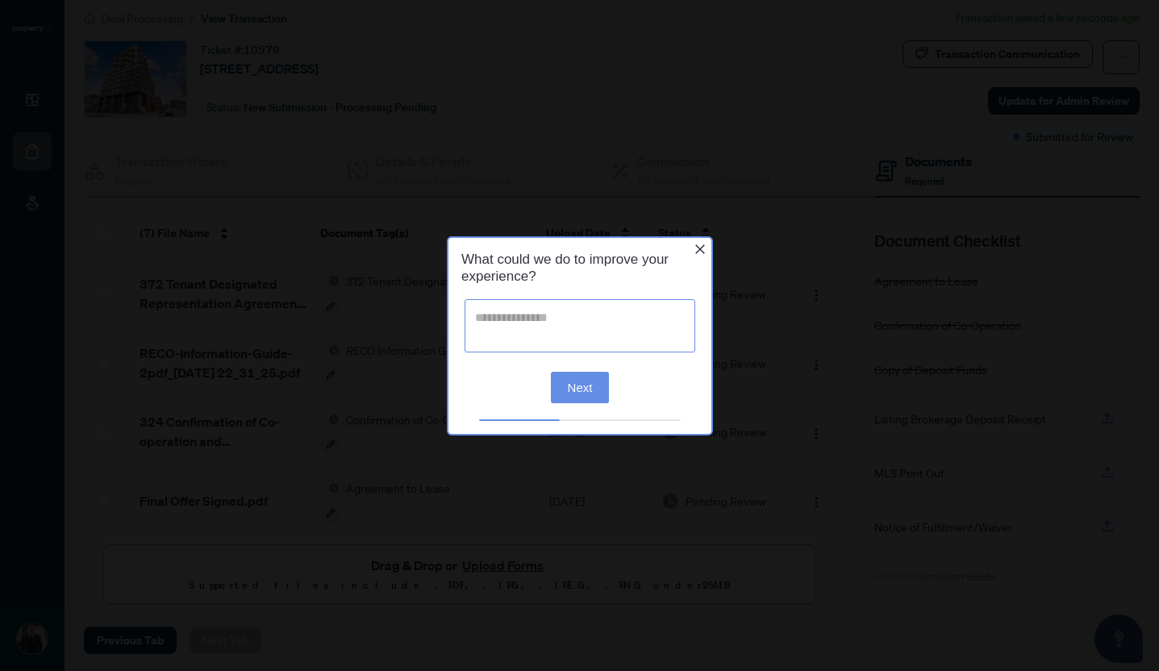
click at [568, 330] on textarea at bounding box center [579, 325] width 231 height 53
type textarea "**********"
click at [573, 381] on button "Next" at bounding box center [579, 387] width 59 height 31
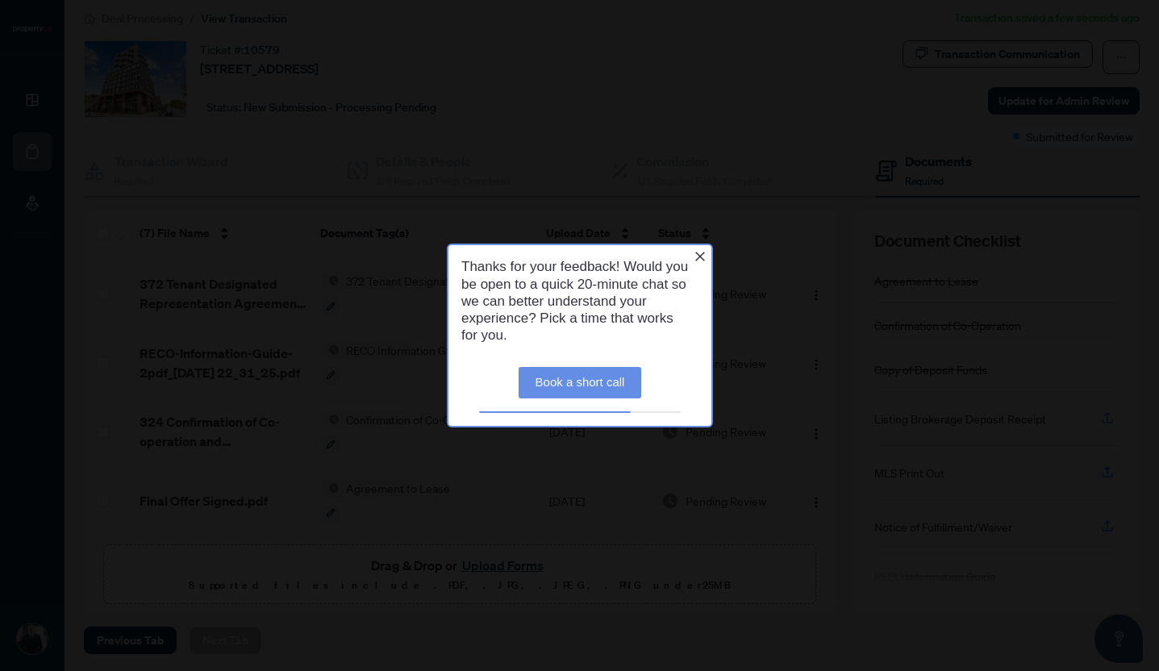
click at [700, 245] on div "Thanks for your feedback! Would you be open to a quick 20-minute chat so we can…" at bounding box center [578, 300] width 263 height 111
click at [698, 257] on icon "Close button" at bounding box center [699, 257] width 10 height 10
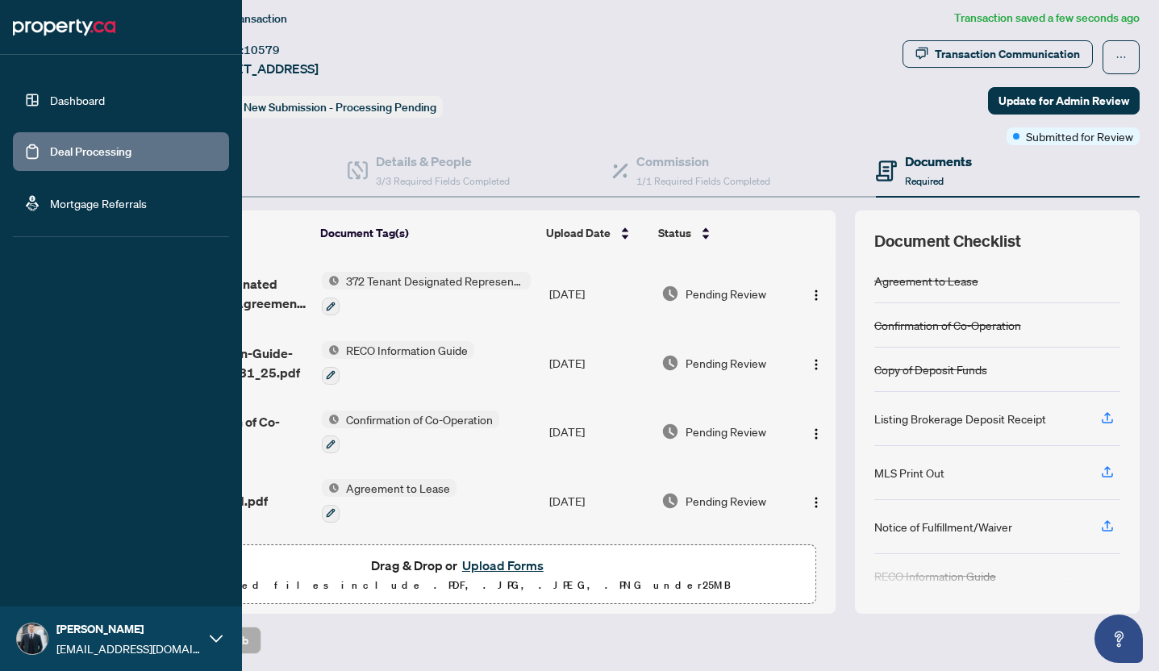
click at [81, 106] on link "Dashboard" at bounding box center [77, 100] width 55 height 15
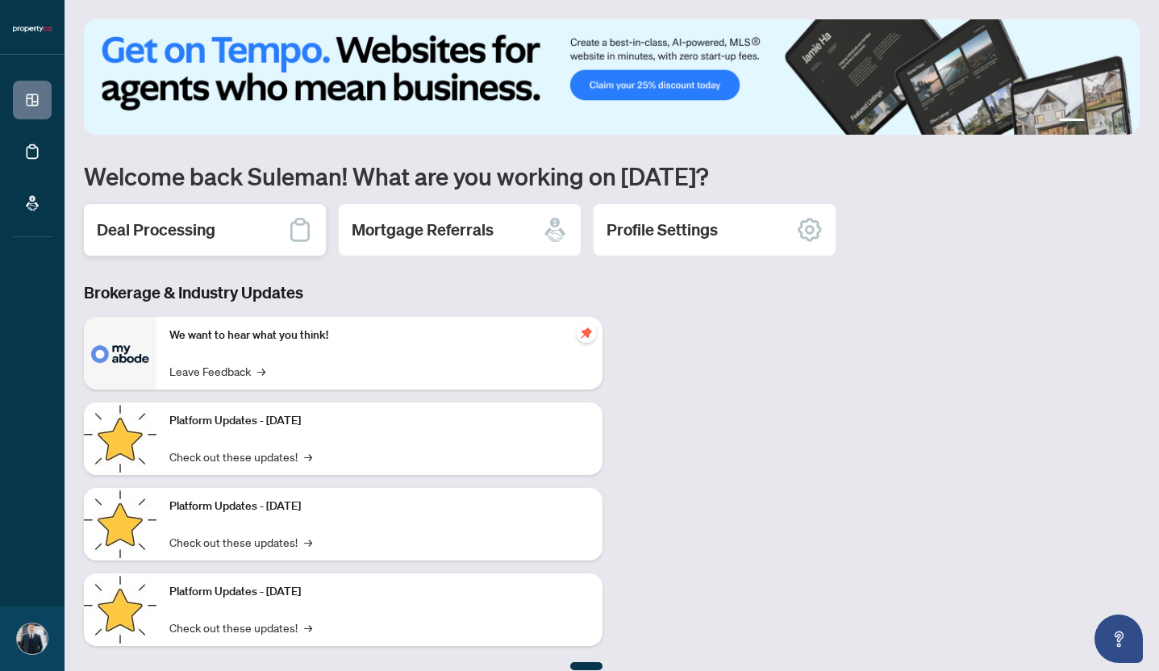
click at [252, 236] on div "Deal Processing" at bounding box center [205, 230] width 242 height 52
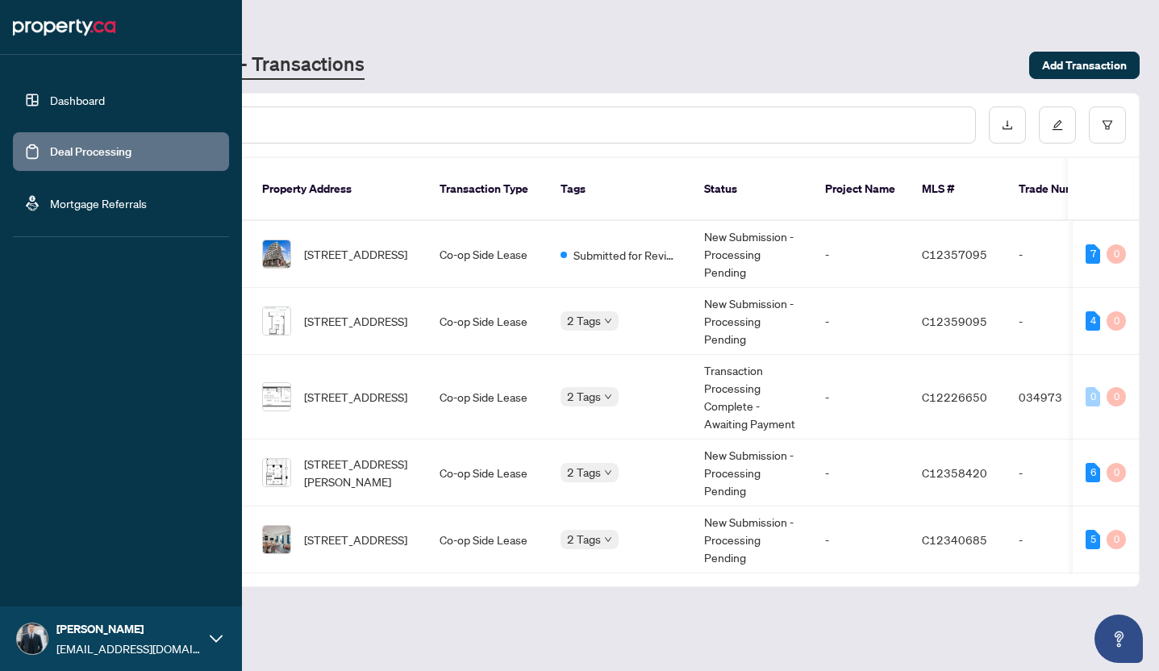
click at [84, 102] on link "Dashboard" at bounding box center [77, 100] width 55 height 15
